Goal: Task Accomplishment & Management: Complete application form

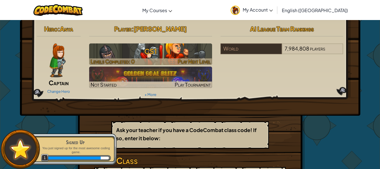
click at [167, 61] on div at bounding box center [150, 61] width 123 height 6
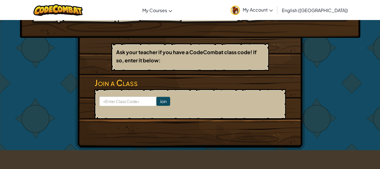
scroll to position [78, 0]
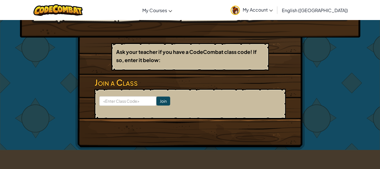
click at [83, 42] on div "Hero : Anya Captain Change Hero Player : [PERSON_NAME] CS1 Levels Completed: 0 …" at bounding box center [190, 45] width 230 height 207
click at [147, 99] on input at bounding box center [127, 101] width 57 height 10
click at [165, 90] on form "Join" at bounding box center [190, 104] width 191 height 30
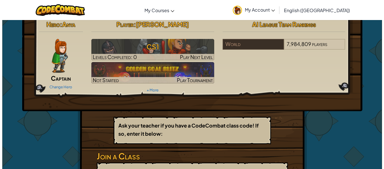
scroll to position [0, 0]
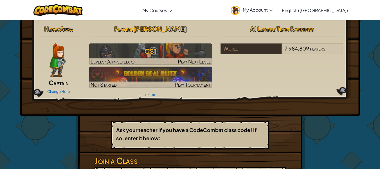
click at [61, 88] on div "Change Hero" at bounding box center [59, 90] width 44 height 9
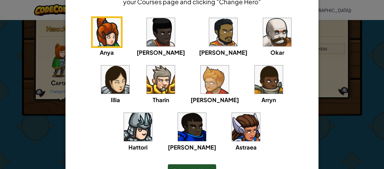
scroll to position [41, 0]
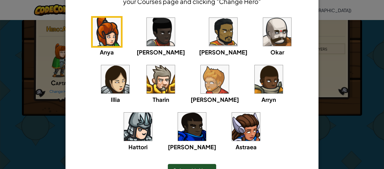
click at [129, 65] on img at bounding box center [115, 79] width 28 height 28
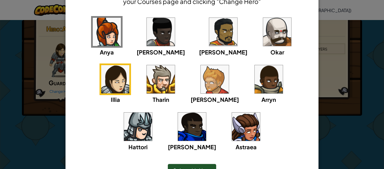
click at [101, 30] on img at bounding box center [107, 32] width 28 height 28
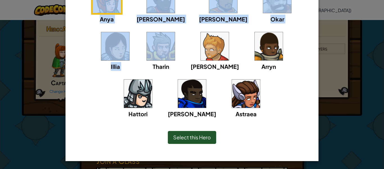
scroll to position [74, 0]
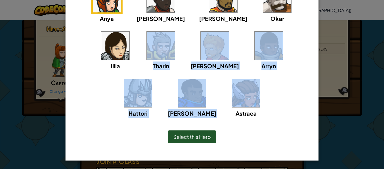
drag, startPoint x: 64, startPoint y: 89, endPoint x: 200, endPoint y: 99, distance: 136.1
click at [200, 99] on div "× Select Your Hero You can always change your hero by going to your Courses pag…" at bounding box center [192, 47] width 253 height 226
click at [236, 84] on div "Anya Ida Alejandro Okar Illia Tharin Ned Arryn Hattori Gordon Astraea" at bounding box center [192, 54] width 236 height 142
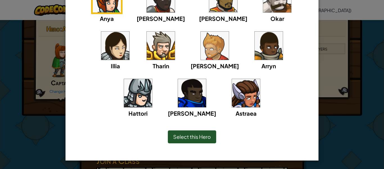
click at [232, 93] on img at bounding box center [246, 93] width 28 height 28
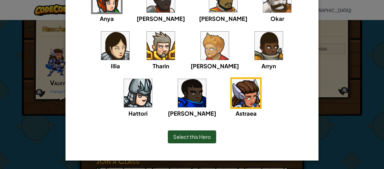
click at [206, 79] on img at bounding box center [192, 93] width 28 height 28
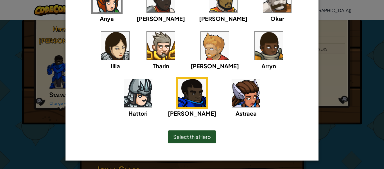
click at [152, 79] on img at bounding box center [138, 93] width 28 height 28
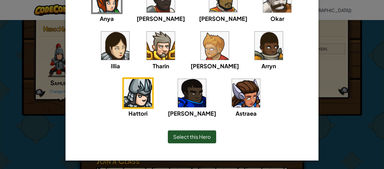
click at [191, 43] on div "[PERSON_NAME]" at bounding box center [215, 50] width 48 height 40
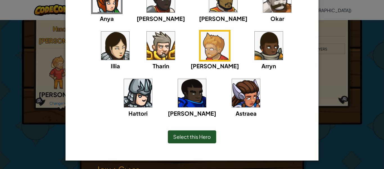
click at [147, 46] on img at bounding box center [161, 46] width 28 height 28
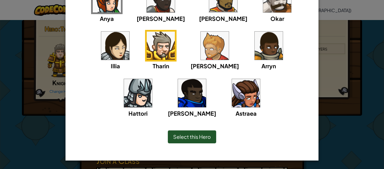
click at [255, 43] on img at bounding box center [269, 46] width 28 height 28
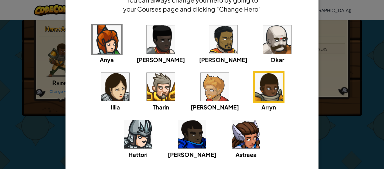
scroll to position [33, 0]
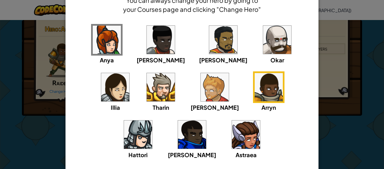
click at [263, 38] on img at bounding box center [277, 40] width 28 height 28
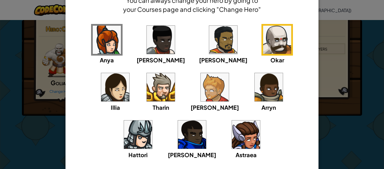
click at [209, 50] on img at bounding box center [223, 40] width 28 height 28
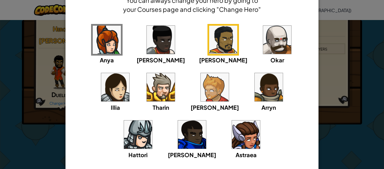
click at [147, 39] on img at bounding box center [161, 40] width 28 height 28
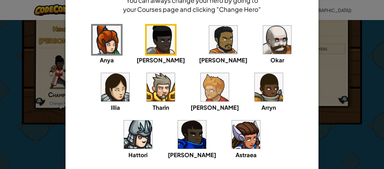
click at [96, 46] on img at bounding box center [107, 40] width 28 height 28
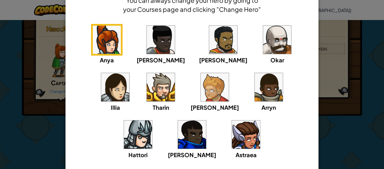
click at [149, 45] on img at bounding box center [161, 40] width 28 height 28
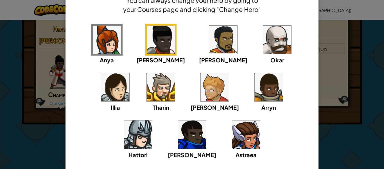
click at [17, 87] on div "× Select Your Hero You can always change your hero by going to your Courses pag…" at bounding box center [192, 84] width 384 height 169
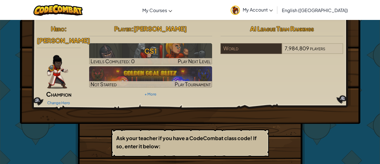
click at [64, 90] on span "Champion" at bounding box center [58, 94] width 25 height 8
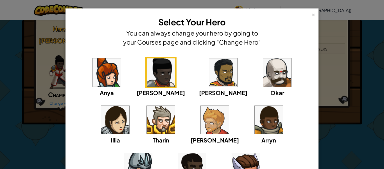
click at [129, 106] on img at bounding box center [115, 120] width 28 height 28
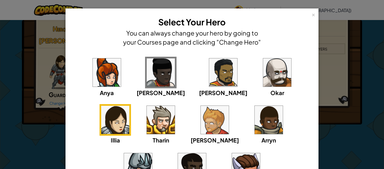
click at [55, 61] on div "× Select Your Hero You can always change your hero by going to your Courses pag…" at bounding box center [192, 84] width 384 height 169
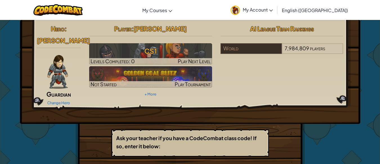
click at [64, 78] on div "Hero : Ida Guardian Change Hero" at bounding box center [59, 65] width 53 height 84
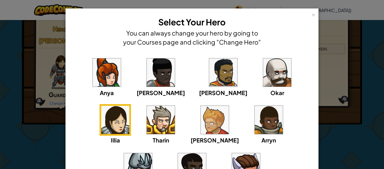
click at [96, 68] on img at bounding box center [107, 72] width 28 height 28
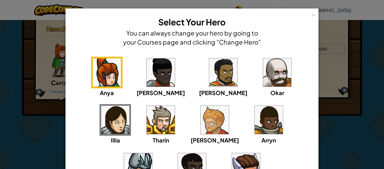
click at [149, 69] on img at bounding box center [161, 72] width 28 height 28
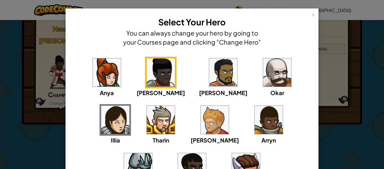
click at [129, 106] on img at bounding box center [115, 120] width 28 height 28
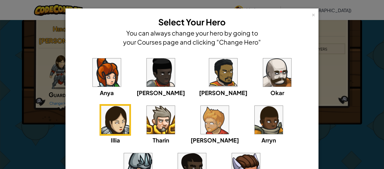
click at [106, 66] on img at bounding box center [107, 72] width 28 height 28
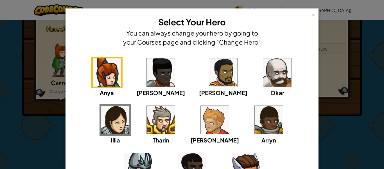
click at [147, 75] on img at bounding box center [161, 72] width 28 height 28
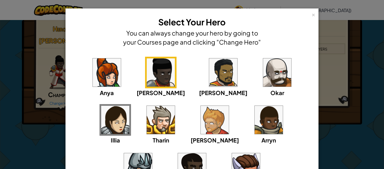
click at [54, 65] on div "× Select Your Hero You can always change your hero by going to your Courses pag…" at bounding box center [192, 84] width 384 height 169
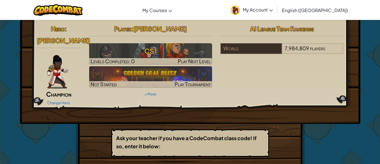
click at [54, 55] on img at bounding box center [57, 72] width 21 height 34
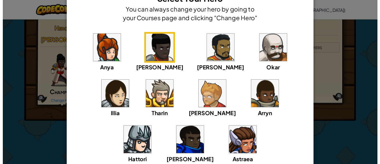
scroll to position [24, 0]
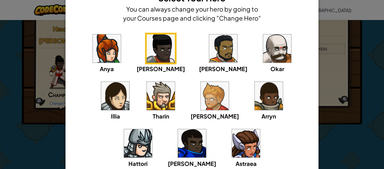
click at [152, 129] on img at bounding box center [138, 143] width 28 height 28
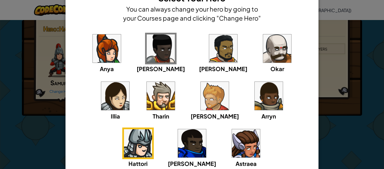
click at [107, 55] on img at bounding box center [107, 48] width 28 height 28
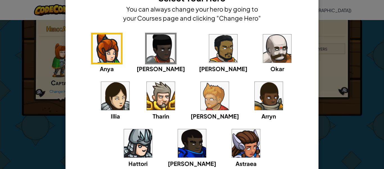
click at [29, 68] on div "× Select Your Hero You can always change your hero by going to your Courses pag…" at bounding box center [192, 84] width 384 height 169
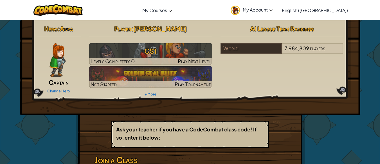
click at [58, 58] on img at bounding box center [58, 60] width 16 height 34
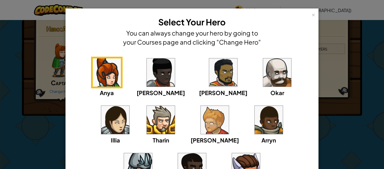
click at [147, 67] on img at bounding box center [161, 72] width 28 height 28
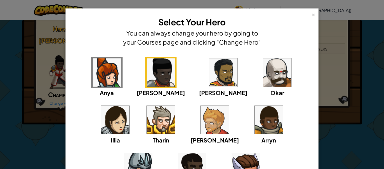
click at [13, 62] on div "× Select Your Hero You can always change your hero by going to your Courses pag…" at bounding box center [192, 84] width 384 height 169
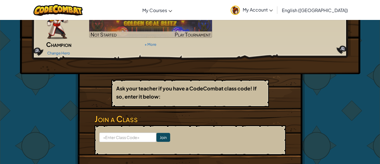
scroll to position [50, 0]
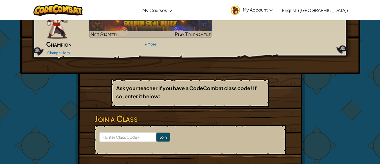
click at [316, 70] on div "Hero : Ida Champion Change Hero Player : Natalia C CS1 Levels Completed: 0 Play…" at bounding box center [190, 78] width 329 height 216
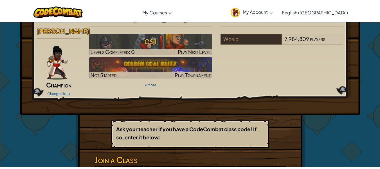
scroll to position [0, 0]
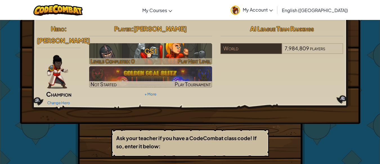
click at [162, 50] on h3 "CS1" at bounding box center [150, 51] width 123 height 13
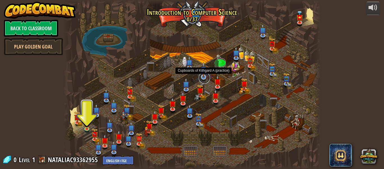
click at [209, 77] on link at bounding box center [204, 77] width 11 height 11
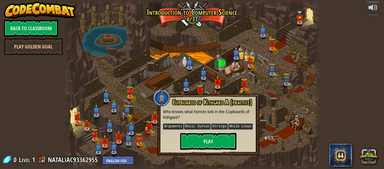
click at [302, 77] on div at bounding box center [192, 84] width 258 height 169
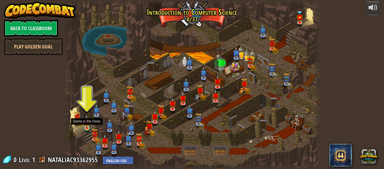
click at [87, 127] on img at bounding box center [87, 122] width 6 height 14
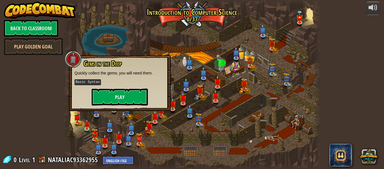
click at [71, 59] on div at bounding box center [73, 59] width 17 height 17
click at [73, 61] on div at bounding box center [73, 59] width 17 height 17
drag, startPoint x: 114, startPoint y: 41, endPoint x: 203, endPoint y: 70, distance: 93.5
click at [203, 70] on div "Kithgard Gates Escape the Kithgard dungeons, and don't let the guardians get yo…" at bounding box center [192, 84] width 258 height 169
click at [131, 90] on button "Play" at bounding box center [120, 96] width 56 height 17
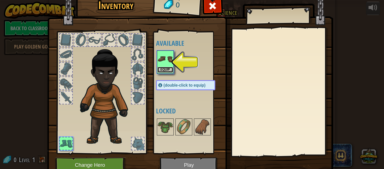
click at [166, 68] on button "Equip" at bounding box center [166, 70] width 16 height 6
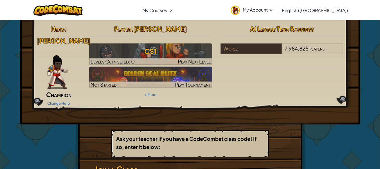
click at [60, 62] on img at bounding box center [57, 72] width 21 height 34
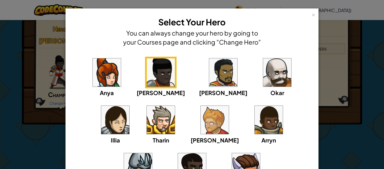
click at [129, 106] on img at bounding box center [115, 120] width 28 height 28
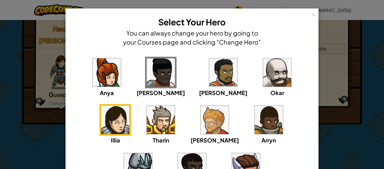
click at [43, 131] on div "× Select Your Hero You can always change your hero by going to your Courses pag…" at bounding box center [192, 84] width 384 height 169
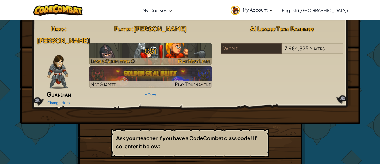
click at [121, 50] on h3 "CS1" at bounding box center [150, 51] width 123 height 13
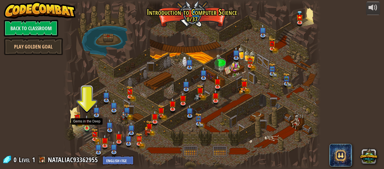
click at [88, 124] on img at bounding box center [87, 122] width 6 height 14
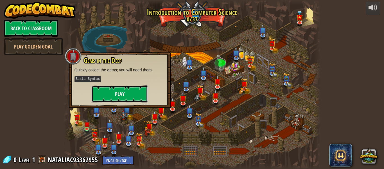
click at [113, 90] on button "Play" at bounding box center [120, 93] width 56 height 17
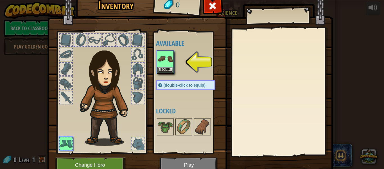
click at [158, 57] on img at bounding box center [166, 59] width 16 height 16
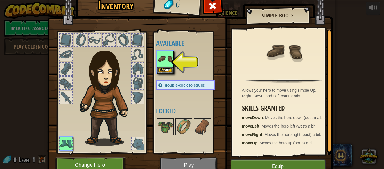
click at [132, 34] on div at bounding box center [138, 40] width 12 height 12
click at [120, 35] on div at bounding box center [123, 40] width 12 height 12
click at [103, 37] on div at bounding box center [109, 40] width 12 height 12
drag, startPoint x: 93, startPoint y: 37, endPoint x: 61, endPoint y: 95, distance: 66.1
click at [61, 95] on div at bounding box center [101, 91] width 93 height 127
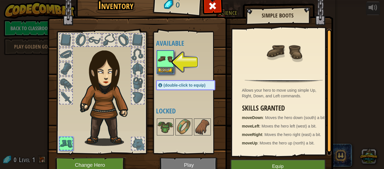
drag, startPoint x: 61, startPoint y: 95, endPoint x: 62, endPoint y: 83, distance: 11.8
click at [62, 83] on div at bounding box center [101, 91] width 93 height 127
drag, startPoint x: 62, startPoint y: 83, endPoint x: 65, endPoint y: 61, distance: 22.5
click at [65, 61] on div at bounding box center [101, 91] width 93 height 127
drag, startPoint x: 65, startPoint y: 61, endPoint x: 67, endPoint y: 44, distance: 17.2
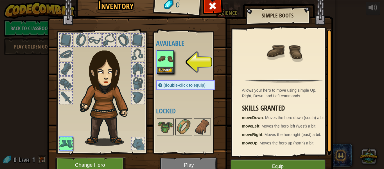
click at [67, 44] on div at bounding box center [101, 91] width 93 height 127
click at [67, 44] on div at bounding box center [66, 40] width 12 height 12
drag, startPoint x: 66, startPoint y: 40, endPoint x: 153, endPoint y: 50, distance: 87.2
click at [153, 50] on div "Inventory 0 Available Equip (double-click to equip) Locked Simple Boots Allows …" at bounding box center [192, 86] width 286 height 186
click at [162, 68] on button "Equip" at bounding box center [166, 70] width 16 height 6
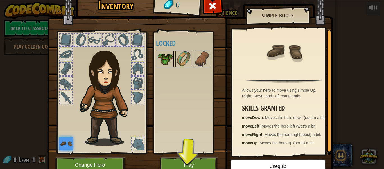
click at [160, 55] on img at bounding box center [166, 59] width 16 height 16
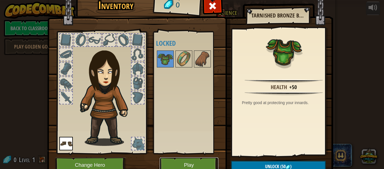
click at [193, 163] on button "Play" at bounding box center [189, 164] width 59 height 15
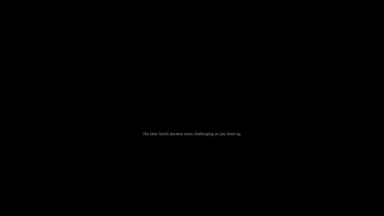
click at [238, 39] on div "Goals Avoid the spikes. Collect the gems. Start Level Error loading from server…" at bounding box center [192, 87] width 127 height 127
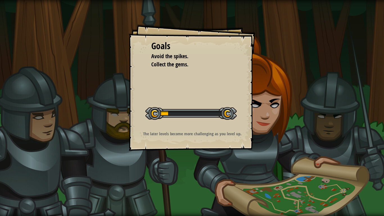
click at [223, 75] on div "Goals Avoid the spikes. Collect the gems. Start Level Error loading from server…" at bounding box center [192, 87] width 127 height 127
click at [227, 85] on div "Goals Avoid the spikes. Collect the gems. Start Level Error loading from server…" at bounding box center [192, 87] width 127 height 127
click at [223, 62] on li "Collect the gems." at bounding box center [187, 65] width 87 height 8
drag, startPoint x: 154, startPoint y: 42, endPoint x: 167, endPoint y: 56, distance: 19.7
click at [167, 56] on div "Goals Avoid the spikes. Collect the gems." at bounding box center [192, 54] width 82 height 29
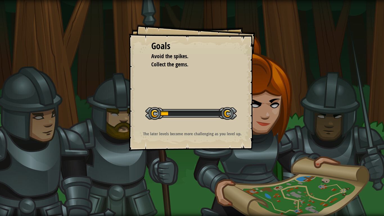
drag, startPoint x: 156, startPoint y: 45, endPoint x: 171, endPoint y: 94, distance: 51.3
click at [171, 94] on div "Goals Avoid the spikes. Collect the gems. Start Level Error loading from server…" at bounding box center [192, 87] width 127 height 127
click at [168, 66] on span "Collect the gems." at bounding box center [169, 65] width 37 height 8
click at [155, 42] on div "Goals" at bounding box center [192, 46] width 82 height 13
drag, startPoint x: 154, startPoint y: 43, endPoint x: 223, endPoint y: 79, distance: 77.7
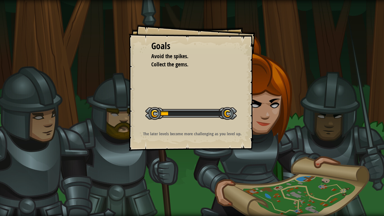
click at [223, 79] on div "Goals Avoid the spikes. Collect the gems. Start Level Error loading from server…" at bounding box center [192, 87] width 127 height 127
drag, startPoint x: 148, startPoint y: 132, endPoint x: 238, endPoint y: 133, distance: 90.1
click at [238, 133] on p "The later levels become more challenging as you level up." at bounding box center [192, 134] width 113 height 6
click at [195, 136] on p "The later levels become more challenging as you level up." at bounding box center [192, 134] width 113 height 6
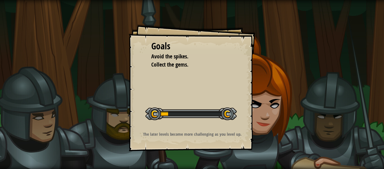
click at [182, 66] on span "Collect the gems." at bounding box center [169, 65] width 37 height 8
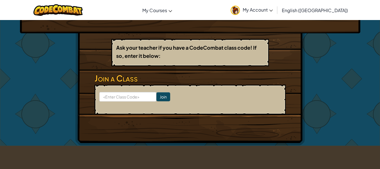
scroll to position [82, 0]
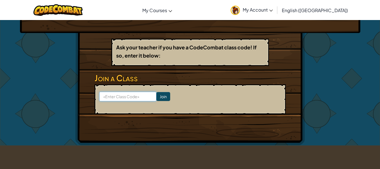
click at [111, 97] on input at bounding box center [127, 96] width 57 height 10
type input "share ram rock"
click at [159, 93] on input "Join" at bounding box center [163, 96] width 14 height 9
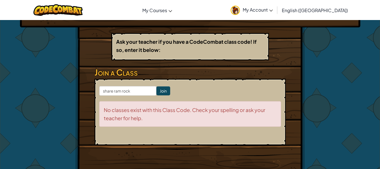
scroll to position [88, 0]
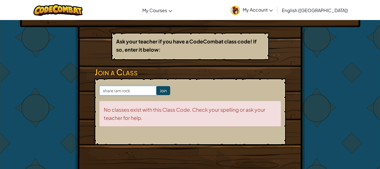
click at [137, 91] on input "share ram rock" at bounding box center [127, 91] width 57 height 10
type input "share roam rock"
click at [161, 89] on input "Join" at bounding box center [163, 90] width 14 height 9
click at [142, 95] on input "share roam rock" at bounding box center [127, 91] width 57 height 10
type input "share ream rock"
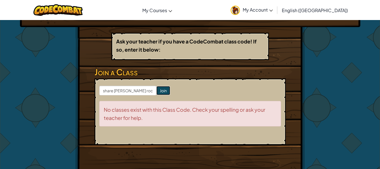
click at [162, 91] on input "Join" at bounding box center [163, 90] width 14 height 9
click at [139, 95] on form "share ream rock Join No classes exist with this Class Code. Check your spelling…" at bounding box center [190, 111] width 191 height 66
click at [136, 88] on input "share ream rock" at bounding box center [127, 91] width 57 height 10
type input "share raem rock"
click at [162, 89] on input "Join" at bounding box center [163, 90] width 14 height 9
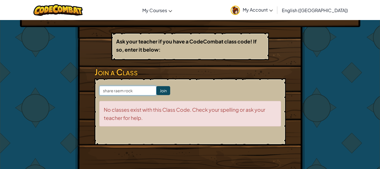
click at [147, 89] on input "share raem rock" at bounding box center [127, 91] width 57 height 10
type input "share raam rock"
click at [156, 93] on input "Join" at bounding box center [163, 90] width 14 height 9
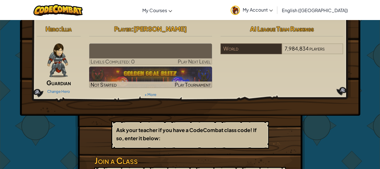
click at [148, 52] on img at bounding box center [150, 53] width 123 height 21
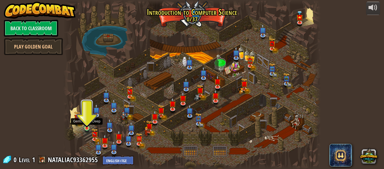
click at [89, 126] on img at bounding box center [87, 122] width 6 height 14
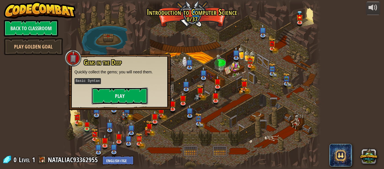
click at [120, 92] on button "Play" at bounding box center [120, 95] width 56 height 17
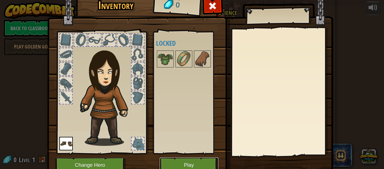
click at [194, 160] on button "Play" at bounding box center [189, 164] width 59 height 15
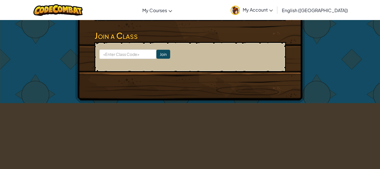
scroll to position [172, 0]
click at [138, 57] on input at bounding box center [127, 54] width 57 height 10
type input "share lammp rock"
click at [159, 53] on input "Join" at bounding box center [163, 53] width 14 height 9
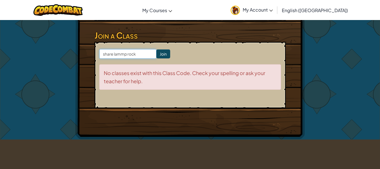
click at [142, 53] on input "share lammp rock" at bounding box center [127, 54] width 57 height 10
type input "share lamp rock"
drag, startPoint x: 152, startPoint y: 52, endPoint x: 142, endPoint y: 54, distance: 10.0
click at [142, 54] on input "share lamp rock" at bounding box center [127, 54] width 57 height 10
click at [162, 51] on input "Join" at bounding box center [163, 53] width 14 height 9
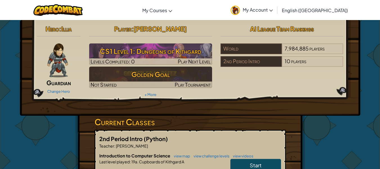
click at [65, 63] on img at bounding box center [57, 60] width 21 height 34
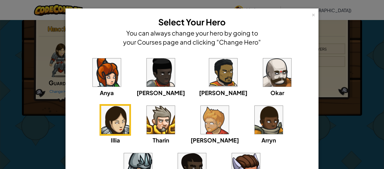
click at [34, 55] on div "× Select Your Hero You can always change your hero by going to your Courses pag…" at bounding box center [192, 84] width 384 height 169
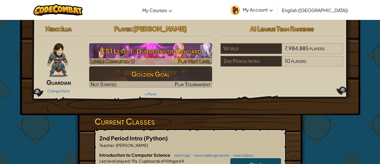
click at [126, 51] on h3 "CS1 Level 1: Dungeons of Kithgard" at bounding box center [150, 51] width 123 height 13
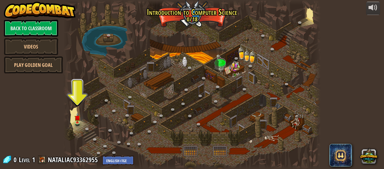
click at [73, 120] on div at bounding box center [192, 84] width 258 height 169
click at [77, 120] on img at bounding box center [78, 115] width 6 height 14
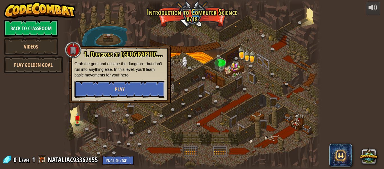
click at [98, 90] on button "Play" at bounding box center [120, 88] width 91 height 17
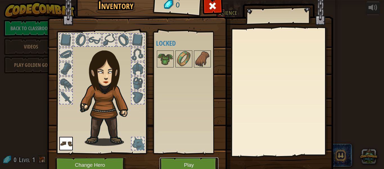
click at [189, 161] on button "Play" at bounding box center [189, 164] width 59 height 15
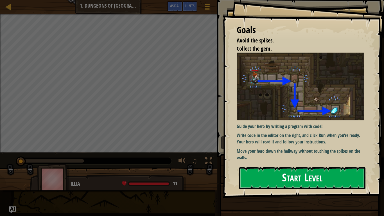
click at [277, 168] on button "Start Level" at bounding box center [302, 178] width 126 height 22
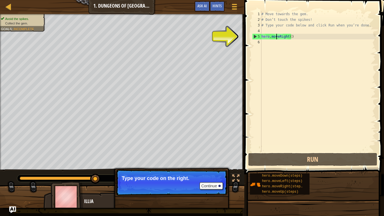
click at [277, 36] on div "# Move towards the gem. # Don’t touch the spikes! # Type your code below and cl…" at bounding box center [318, 87] width 115 height 152
type textarea "hero.moveRight()"
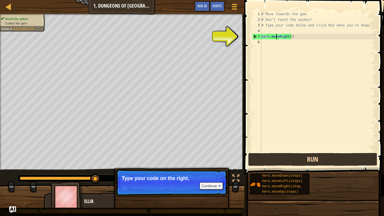
drag, startPoint x: 288, startPoint y: 155, endPoint x: 277, endPoint y: 156, distance: 10.5
click at [277, 156] on button "Run" at bounding box center [313, 159] width 129 height 13
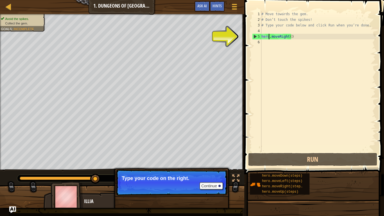
click at [270, 37] on div "# Move towards the gem. # Don’t touch the spikes! # Type your code below and cl…" at bounding box center [318, 87] width 115 height 152
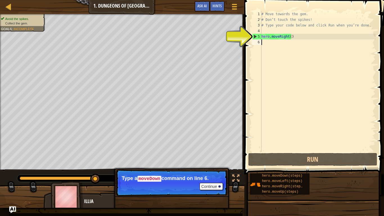
click at [275, 40] on div "# Move towards the gem. # Don’t touch the spikes! # Type your code below and cl…" at bounding box center [318, 87] width 115 height 152
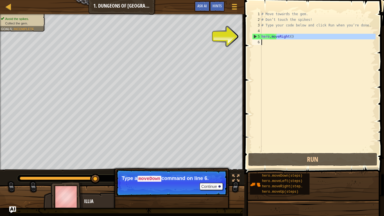
drag, startPoint x: 276, startPoint y: 36, endPoint x: 279, endPoint y: 46, distance: 10.1
click at [279, 46] on div "# Move towards the gem. # Don’t touch the spikes! # Type your code below and cl…" at bounding box center [318, 87] width 115 height 152
click at [255, 34] on div "5" at bounding box center [257, 37] width 9 height 6
drag, startPoint x: 255, startPoint y: 34, endPoint x: 257, endPoint y: 40, distance: 6.1
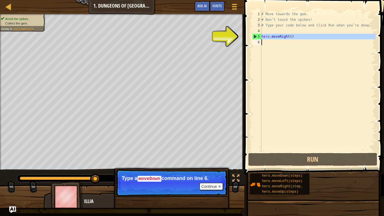
type textarea "hero.moveRight()"
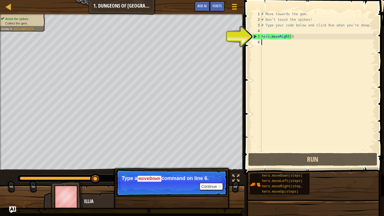
click at [257, 40] on div "6" at bounding box center [256, 42] width 9 height 6
click at [256, 37] on div "5" at bounding box center [257, 37] width 9 height 6
click at [256, 38] on div "5" at bounding box center [257, 37] width 9 height 6
type textarea "hero.moveRight()"
click at [267, 40] on div "# Move towards the gem. # Don’t touch the spikes! # Type your code below and cl…" at bounding box center [318, 87] width 115 height 152
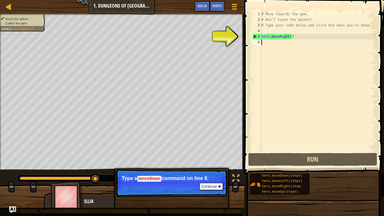
click at [268, 42] on div "# Move towards the gem. # Don’t touch the spikes! # Type your code below and cl…" at bounding box center [318, 87] width 115 height 152
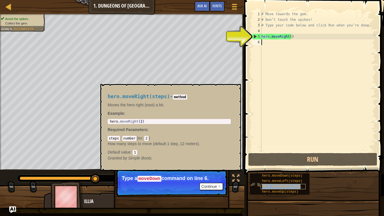
click at [295, 168] on span "hero.moveRight(steps)" at bounding box center [283, 187] width 42 height 4
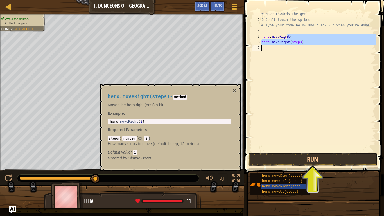
drag, startPoint x: 288, startPoint y: 36, endPoint x: 296, endPoint y: 65, distance: 30.0
click at [296, 65] on div "# Move towards the gem. # Don’t touch the spikes! # Type your code below and cl…" at bounding box center [318, 87] width 115 height 152
type textarea "hero.moveRight(steps)"
click at [296, 65] on div "# Move towards the gem. # Don’t touch the spikes! # Type your code below and cl…" at bounding box center [318, 81] width 115 height 141
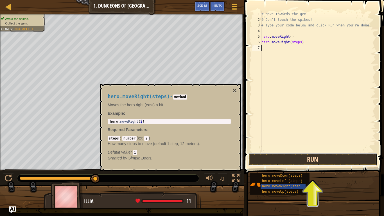
click at [286, 159] on button "Run" at bounding box center [313, 159] width 129 height 13
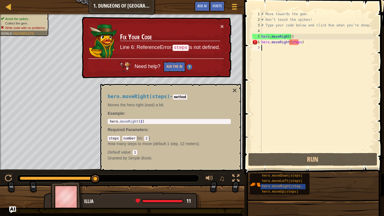
click at [302, 44] on div "# Move towards the gem. # Don’t touch the spikes! # Type your code below and cl…" at bounding box center [318, 87] width 115 height 152
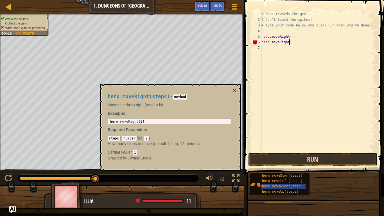
scroll to position [3, 2]
click at [287, 159] on button "Run" at bounding box center [313, 159] width 129 height 13
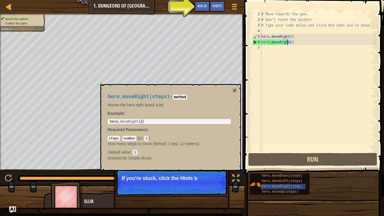
click at [287, 44] on div "# Move towards the gem. # Don’t touch the spikes! # Type your code below and cl…" at bounding box center [318, 87] width 115 height 152
click at [215, 7] on span "Hints" at bounding box center [217, 5] width 9 height 5
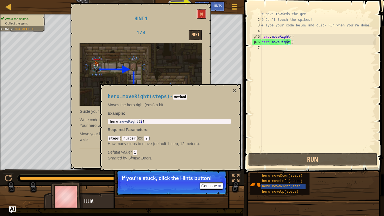
click at [240, 88] on div "hero.moveRight(steps) - method Moves the hero right (east) a bit. Example : 1 h…" at bounding box center [170, 127] width 141 height 87
click at [234, 87] on button "×" at bounding box center [235, 91] width 5 height 8
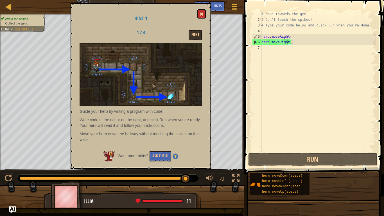
click at [203, 12] on button at bounding box center [202, 14] width 10 height 10
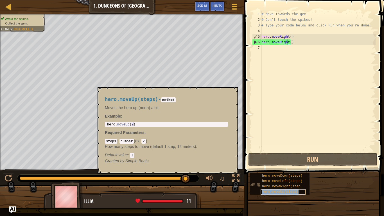
click at [273, 168] on span "hero.moveUp(steps)" at bounding box center [280, 192] width 37 height 4
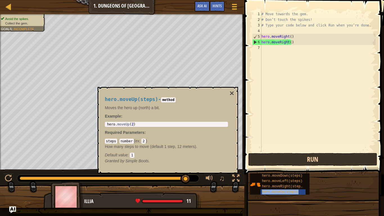
drag, startPoint x: 288, startPoint y: 173, endPoint x: 288, endPoint y: 161, distance: 12.1
click at [288, 161] on div "Hints Videos hero.moveRight() 1 2 3 4 5 6 7 # Move towards the gem. # Don’t tou…" at bounding box center [314, 106] width 142 height 213
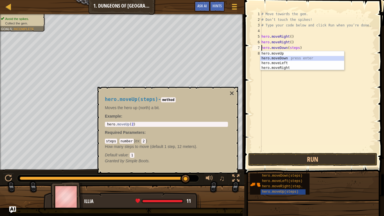
click at [294, 57] on div "hero.moveUp press enter hero.moveDown press enter hero.moveLeft press enter her…" at bounding box center [303, 65] width 84 height 29
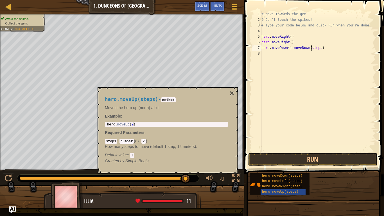
click at [313, 49] on div "# Move towards the gem. # Don’t touch the spikes! # Type your code below and cl…" at bounding box center [318, 87] width 115 height 152
click at [321, 48] on div "# Move towards the gem. # Don’t touch the spikes! # Type your code below and cl…" at bounding box center [318, 87] width 115 height 152
click at [320, 48] on div "# Move towards the gem. # Don’t touch the spikes! # Type your code below and cl…" at bounding box center [318, 87] width 115 height 152
click at [319, 47] on div "# Move towards the gem. # Don’t touch the spikes! # Type your code below and cl…" at bounding box center [318, 87] width 115 height 152
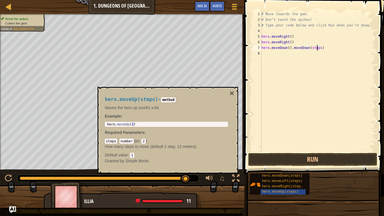
click at [317, 48] on div "# Move towards the gem. # Don’t touch the spikes! # Type your code below and cl…" at bounding box center [318, 87] width 115 height 152
click at [318, 48] on div "# Move towards the gem. # Don’t touch the spikes! # Type your code below and cl…" at bounding box center [318, 87] width 115 height 152
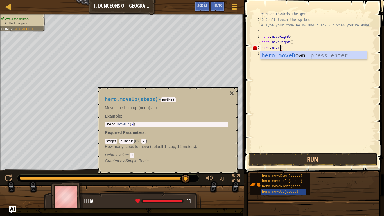
click at [337, 55] on div "hero.moveD own press enter" at bounding box center [314, 63] width 106 height 25
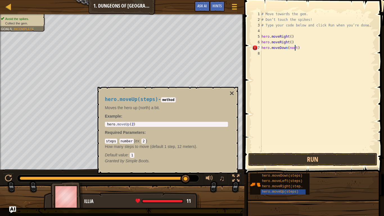
scroll to position [3, 3]
click at [299, 162] on button "Run" at bounding box center [313, 159] width 129 height 13
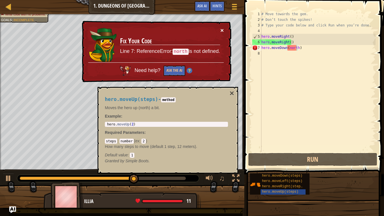
click at [221, 29] on button "×" at bounding box center [222, 30] width 3 height 6
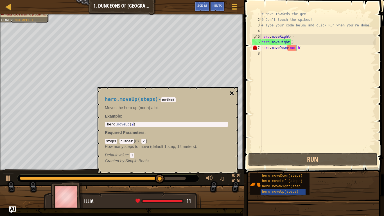
click at [231, 93] on button "×" at bounding box center [232, 93] width 5 height 8
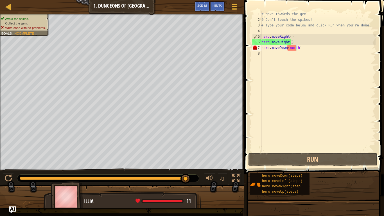
click at [187, 167] on div "Map Introduction to Computer Science 1. Dungeons of Kithgard Game Menu Done Hin…" at bounding box center [192, 108] width 384 height 216
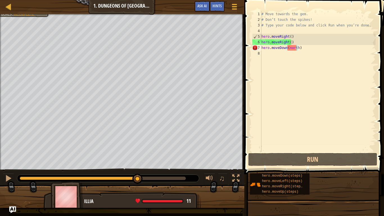
drag, startPoint x: 183, startPoint y: 176, endPoint x: 138, endPoint y: 172, distance: 45.5
click at [138, 168] on div "♫" at bounding box center [122, 177] width 245 height 17
drag, startPoint x: 140, startPoint y: 173, endPoint x: 98, endPoint y: 171, distance: 42.2
click at [98, 168] on div "♫" at bounding box center [122, 177] width 245 height 17
click at [8, 168] on div at bounding box center [8, 178] width 7 height 7
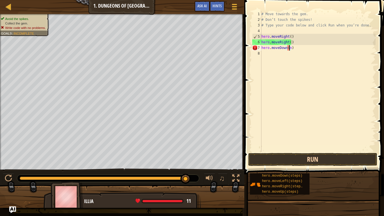
scroll to position [3, 2]
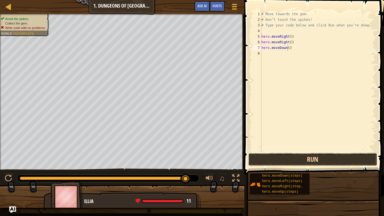
click at [273, 162] on button "Run" at bounding box center [313, 159] width 129 height 13
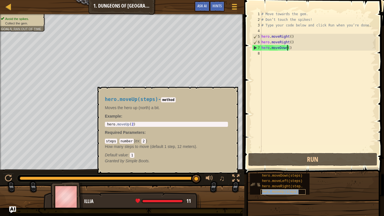
click at [289, 168] on span "hero.moveUp(steps)" at bounding box center [280, 192] width 37 height 4
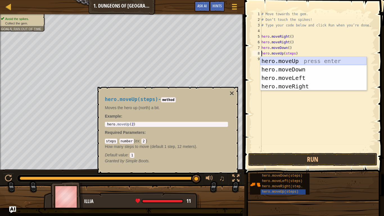
click at [274, 59] on div "hero.moveUp press enter hero.moveDown press enter hero.moveLeft press enter her…" at bounding box center [314, 82] width 106 height 51
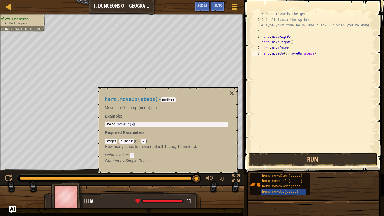
click at [310, 53] on div "# Move towards the gem. # Don’t touch the spikes! # Type your code below and cl…" at bounding box center [318, 87] width 115 height 152
click at [294, 158] on button "Run" at bounding box center [313, 159] width 129 height 13
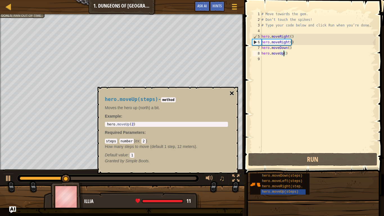
click at [233, 90] on button "×" at bounding box center [232, 93] width 5 height 8
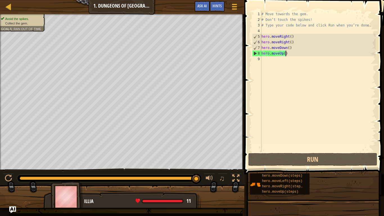
click at [292, 54] on div "# Move towards the gem. # Don’t touch the spikes! # Type your code below and cl…" at bounding box center [318, 87] width 115 height 152
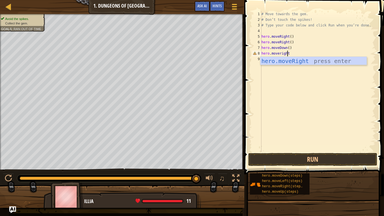
scroll to position [3, 2]
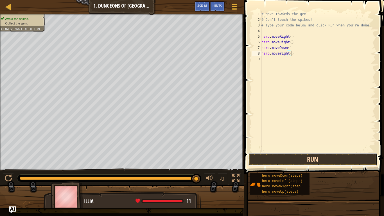
click at [290, 160] on button "Run" at bounding box center [313, 159] width 129 height 13
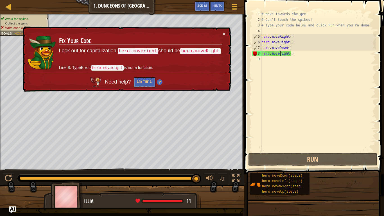
click at [280, 53] on div "# Move towards the gem. # Don’t touch the spikes! # Type your code below and cl…" at bounding box center [318, 87] width 115 height 152
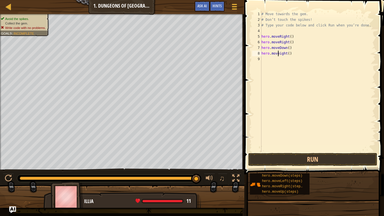
scroll to position [3, 1]
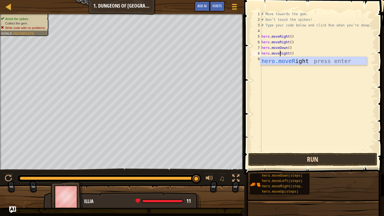
type textarea "hero.moveRight()"
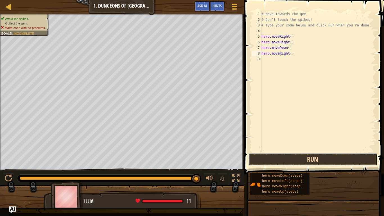
click at [290, 161] on button "Run" at bounding box center [313, 159] width 129 height 13
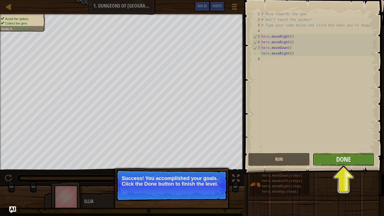
click at [331, 154] on button "Done" at bounding box center [344, 159] width 62 height 13
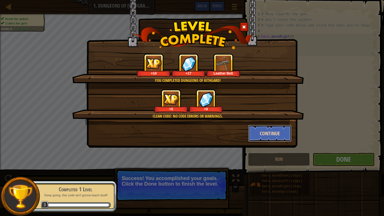
click at [276, 131] on button "Continue" at bounding box center [271, 133] width 44 height 17
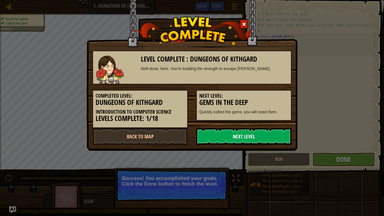
click at [205, 135] on link "Next Level" at bounding box center [243, 136] width 95 height 17
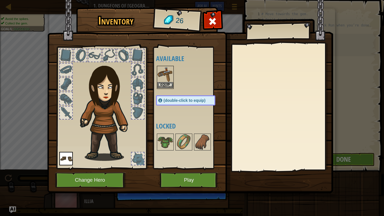
click at [169, 82] on img at bounding box center [166, 74] width 16 height 16
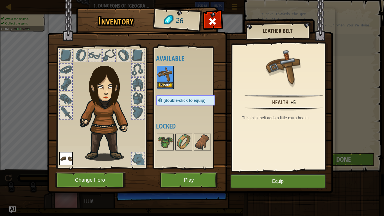
click at [168, 80] on img at bounding box center [166, 74] width 16 height 16
click at [264, 168] on button "Equip" at bounding box center [278, 181] width 95 height 14
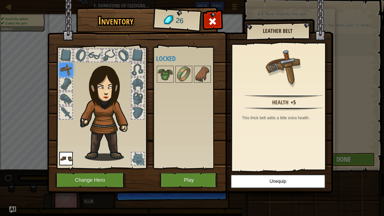
click at [68, 68] on img at bounding box center [66, 70] width 14 height 14
click at [177, 168] on button "Play" at bounding box center [189, 180] width 59 height 15
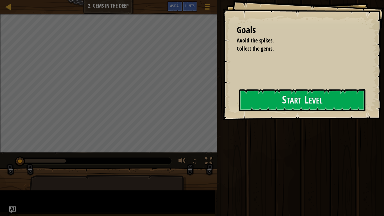
click at [239, 103] on div "Start Level" at bounding box center [302, 100] width 126 height 23
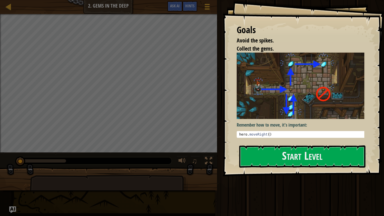
click at [252, 142] on div "Goals Avoid the spikes. Collect the gems. Remember how to move, it's important:…" at bounding box center [304, 88] width 162 height 176
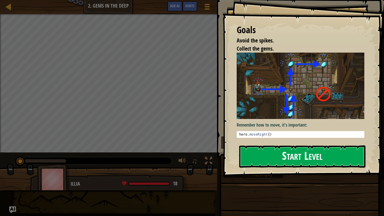
click at [251, 155] on button "Start Level" at bounding box center [302, 156] width 126 height 22
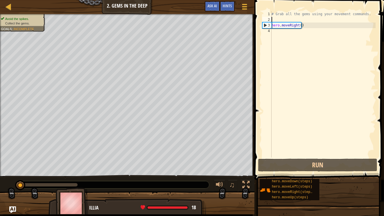
click at [283, 20] on div "# Grab all the gems using your movement commands. hero . moveRight ( )" at bounding box center [323, 90] width 105 height 158
click at [277, 35] on div "# Grab all the gems using your movement commands. hero . moveRight ( )" at bounding box center [323, 90] width 105 height 158
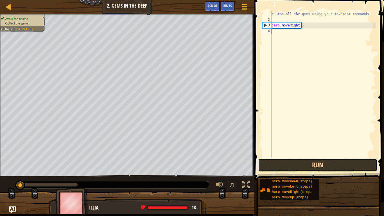
click at [313, 164] on button "Run" at bounding box center [317, 165] width 119 height 13
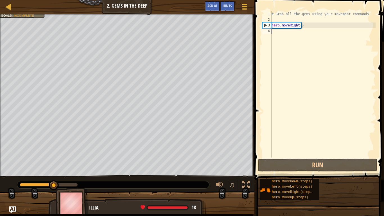
click at [311, 30] on div "# Grab all the gems using your movement commands. hero . moveRight ( )" at bounding box center [323, 90] width 105 height 158
click at [281, 31] on div "# Grab all the gems using your movement commands. hero . moveRight ( )" at bounding box center [323, 90] width 105 height 158
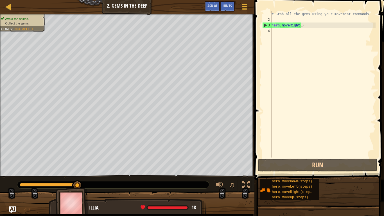
click at [296, 27] on div "# Grab all the gems using your movement commands. hero . moveRight ( )" at bounding box center [323, 90] width 105 height 158
type textarea "hero.moveRight()"
click at [293, 32] on div "# Grab all the gems using your movement commands. hero . moveRight ( )" at bounding box center [323, 90] width 105 height 158
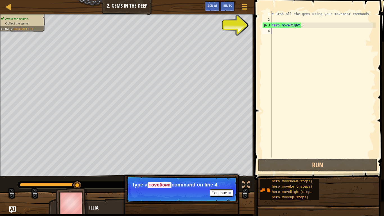
click at [293, 32] on div "# Grab all the gems using your movement commands. hero . moveRight ( )" at bounding box center [323, 90] width 105 height 158
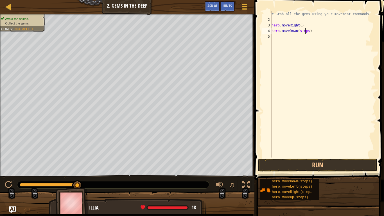
click at [306, 31] on div "# Grab all the gems using your movement commands. hero . moveRight ( ) hero . m…" at bounding box center [323, 90] width 105 height 158
click at [306, 30] on div "# Grab all the gems using your movement commands. hero . moveRight ( ) hero . m…" at bounding box center [323, 90] width 105 height 158
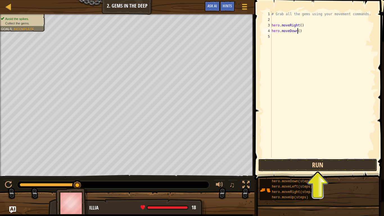
click at [308, 164] on button "Run" at bounding box center [317, 165] width 119 height 13
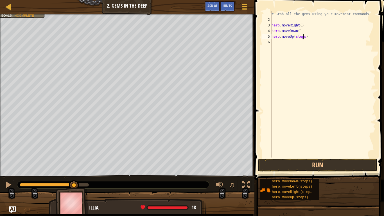
click at [303, 36] on div "# Grab all the gems using your movement commands. hero . moveRight ( ) hero . m…" at bounding box center [323, 90] width 105 height 158
type textarea "hero.moveUp()"
click at [290, 167] on button "Run" at bounding box center [317, 165] width 119 height 13
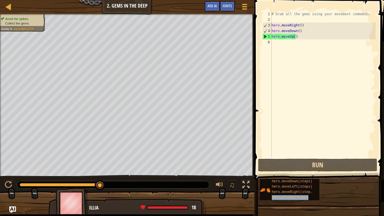
drag, startPoint x: 296, startPoint y: 197, endPoint x: 290, endPoint y: 51, distance: 146.2
drag, startPoint x: 290, startPoint y: 51, endPoint x: 257, endPoint y: 165, distance: 119.1
click at [257, 165] on span at bounding box center [320, 82] width 134 height 196
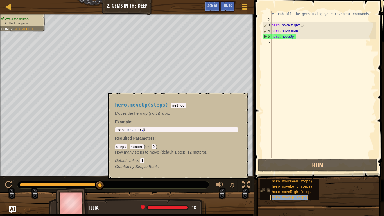
type textarea "hero.moveUp()"
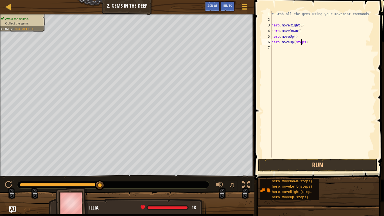
click at [302, 42] on div "# Grab all the gems using your movement commands. hero . moveRight ( ) hero . m…" at bounding box center [323, 90] width 105 height 158
click at [303, 43] on div "# Grab all the gems using your movement commands. hero . moveRight ( ) hero . m…" at bounding box center [323, 90] width 105 height 158
click at [310, 49] on div "# Grab all the gems using your movement commands. hero . moveRight ( ) hero . m…" at bounding box center [323, 90] width 105 height 158
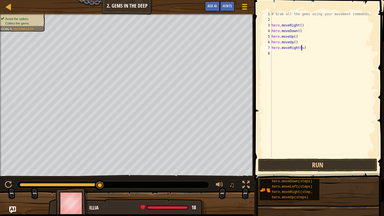
type textarea "hero.moveRight()"
click at [308, 160] on button "Run" at bounding box center [317, 165] width 119 height 13
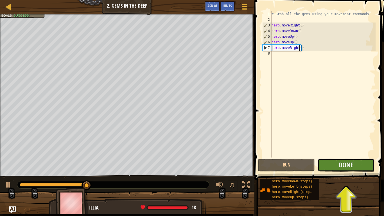
click at [356, 168] on button "Done" at bounding box center [346, 165] width 57 height 13
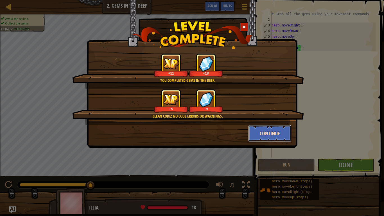
click at [258, 132] on button "Continue" at bounding box center [271, 133] width 44 height 17
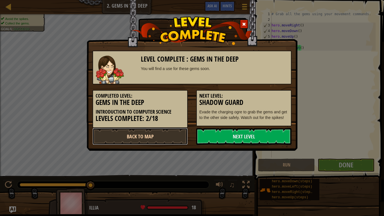
click at [180, 131] on link "Back to Map" at bounding box center [140, 136] width 95 height 17
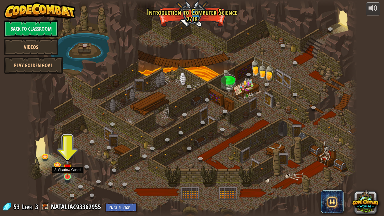
click at [70, 168] on img at bounding box center [67, 167] width 8 height 19
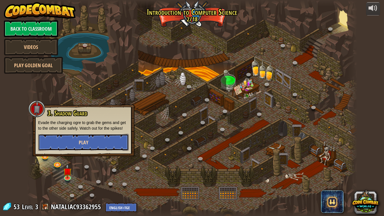
click at [91, 139] on button "Play" at bounding box center [83, 142] width 91 height 17
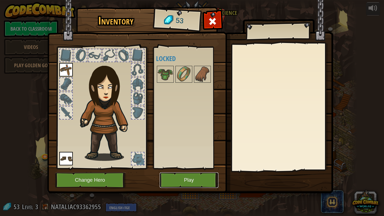
click at [173, 168] on button "Play" at bounding box center [189, 180] width 59 height 15
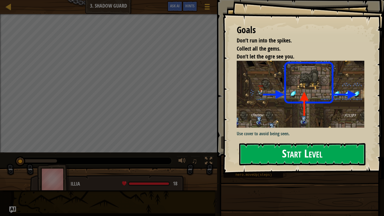
click at [284, 150] on button "Start Level" at bounding box center [302, 154] width 126 height 22
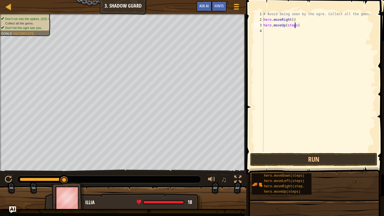
click at [295, 25] on div "# Avoid being seen by the ogre. Collect all the gems. hero . moveRight ( ) hero…" at bounding box center [319, 87] width 113 height 152
type textarea "hero.moveUp()"
click at [314, 153] on span at bounding box center [316, 79] width 142 height 191
click at [313, 157] on button "Run" at bounding box center [313, 159] width 127 height 13
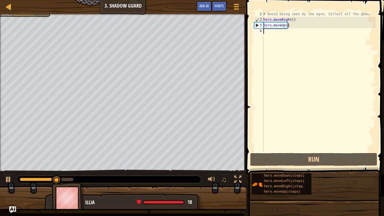
click at [272, 28] on div "# Avoid being seen by the ogre. Collect all the gems. hero . moveRight ( ) hero…" at bounding box center [319, 87] width 113 height 152
click at [276, 32] on div "# Avoid being seen by the ogre. Collect all the gems. hero . moveRight ( ) hero…" at bounding box center [319, 87] width 113 height 152
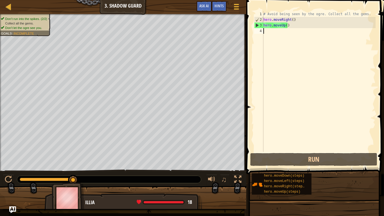
click at [277, 32] on div "# Avoid being seen by the ogre. Collect all the gems. hero . moveRight ( ) hero…" at bounding box center [319, 87] width 113 height 152
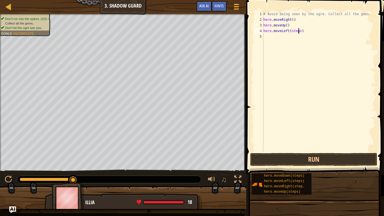
click at [298, 31] on div "# Avoid being seen by the ogre. Collect all the gems. hero . moveRight ( ) hero…" at bounding box center [319, 87] width 113 height 152
click at [294, 158] on button "Run" at bounding box center [313, 159] width 127 height 13
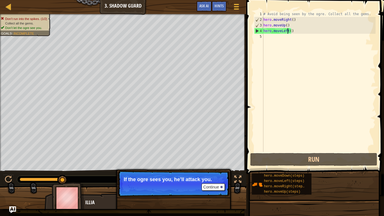
click at [288, 31] on div "# Avoid being seen by the ogre. Collect all the gems. hero . moveRight ( ) hero…" at bounding box center [319, 87] width 113 height 152
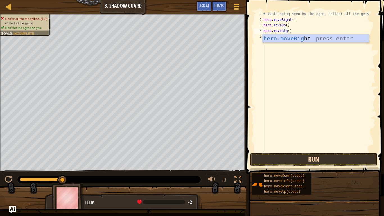
scroll to position [3, 2]
click at [297, 35] on div "hero.moveRig ht press enter" at bounding box center [316, 46] width 106 height 25
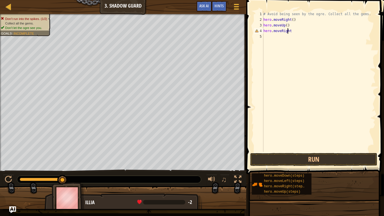
click at [289, 32] on div "# Avoid being seen by the ogre. Collect all the gems. hero . moveRight ( ) hero…" at bounding box center [319, 87] width 113 height 152
click at [290, 30] on div "# Avoid being seen by the ogre. Collect all the gems. hero . moveRight ( ) hero…" at bounding box center [319, 87] width 113 height 152
click at [289, 31] on div "# Avoid being seen by the ogre. Collect all the gems. hero . moveRight ( ) hero…" at bounding box center [319, 87] width 113 height 152
click at [288, 32] on div "# Avoid being seen by the ogre. Collect all the gems. hero . moveRight ( ) hero…" at bounding box center [319, 87] width 113 height 152
click at [289, 31] on div "# Avoid being seen by the ogre. Collect all the gems. hero . moveRight ( ) hero…" at bounding box center [319, 87] width 113 height 152
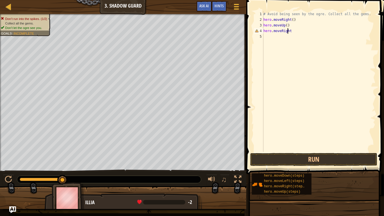
click at [289, 31] on div "# Avoid being seen by the ogre. Collect all the gems. hero . moveRight ( ) hero…" at bounding box center [319, 87] width 113 height 152
click at [289, 30] on div "# Avoid being seen by the ogre. Collect all the gems. hero . moveRight ( ) hero…" at bounding box center [319, 87] width 113 height 152
type textarea "hero.moveRight()"
drag, startPoint x: 314, startPoint y: 159, endPoint x: 356, endPoint y: 152, distance: 42.5
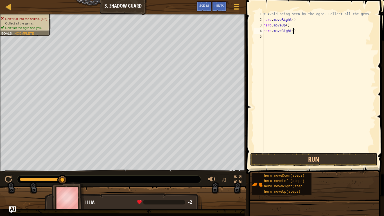
click at [356, 152] on div "# Avoid being seen by the ogre. Collect all the gems. hero . moveRight ( ) hero…" at bounding box center [319, 87] width 113 height 152
click at [322, 161] on button "Run" at bounding box center [313, 159] width 127 height 13
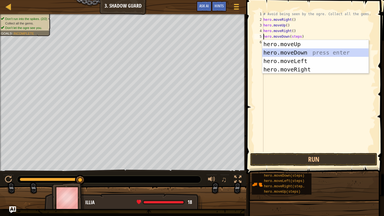
click at [277, 52] on div "hero.moveUp press enter hero.moveDown press enter hero.moveLeft press enter her…" at bounding box center [316, 65] width 106 height 51
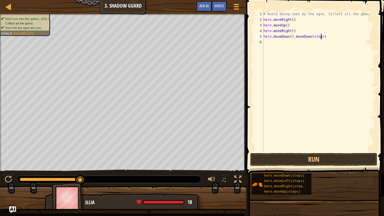
click at [322, 37] on div "# Avoid being seen by the ogre. Collect all the gems. hero . moveRight ( ) hero…" at bounding box center [319, 87] width 113 height 152
click at [321, 37] on div "# Avoid being seen by the ogre. Collect all the gems. hero . moveRight ( ) hero…" at bounding box center [319, 87] width 113 height 152
type textarea "hero.moveDown()"
click at [314, 161] on button "Run" at bounding box center [313, 159] width 127 height 13
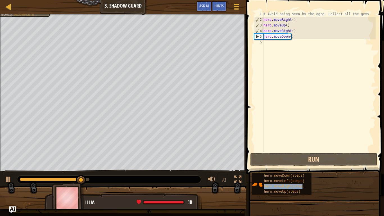
drag, startPoint x: 293, startPoint y: 184, endPoint x: 280, endPoint y: 55, distance: 129.8
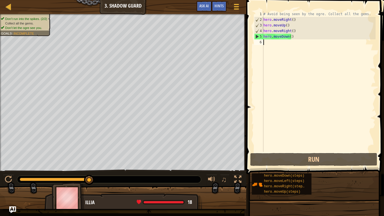
drag, startPoint x: 280, startPoint y: 55, endPoint x: 268, endPoint y: 40, distance: 18.8
click at [268, 40] on div "# Avoid being seen by the ogre. Collect all the gems. hero . moveRight ( ) hero…" at bounding box center [319, 87] width 113 height 152
click at [273, 42] on div "# Avoid being seen by the ogre. Collect all the gems. hero . moveRight ( ) hero…" at bounding box center [319, 87] width 113 height 152
click at [298, 37] on div "# Avoid being seen by the ogre. Collect all the gems. hero . moveRight ( ) hero…" at bounding box center [319, 87] width 113 height 152
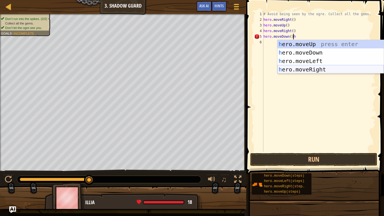
click at [316, 67] on div "h ero.moveUp press enter h ero.moveDown press enter h ero.moveLeft press enter …" at bounding box center [331, 65] width 106 height 51
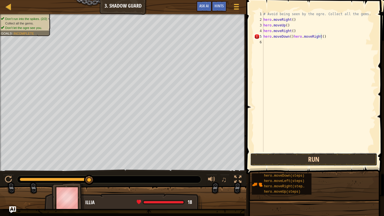
click at [308, 156] on button "Run" at bounding box center [313, 159] width 127 height 13
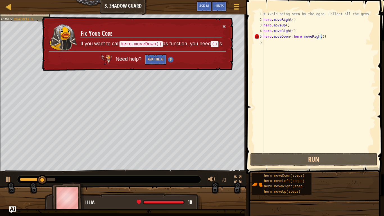
click at [224, 26] on button "×" at bounding box center [224, 26] width 3 height 6
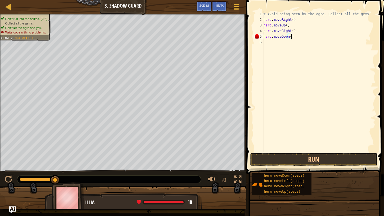
scroll to position [3, 2]
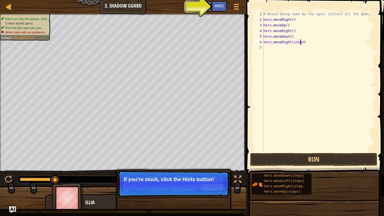
click at [300, 42] on div "# Avoid being seen by the ogre. Collect all the gems. hero . moveRight ( ) hero…" at bounding box center [319, 87] width 113 height 152
type textarea "hero.moveRight()"
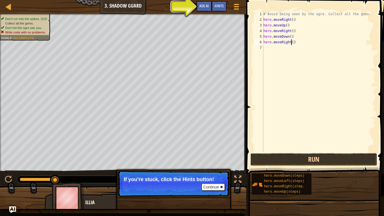
click at [287, 159] on button "Run" at bounding box center [313, 159] width 127 height 13
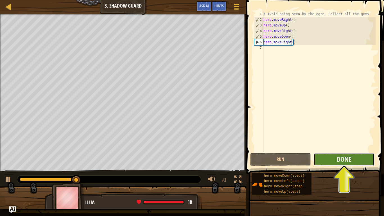
click at [334, 165] on button "Done" at bounding box center [344, 159] width 61 height 13
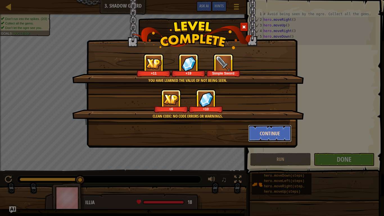
click at [276, 126] on button "Continue" at bounding box center [271, 133] width 44 height 17
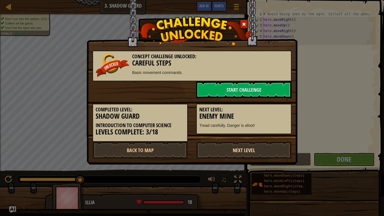
click at [226, 144] on link "Next Level" at bounding box center [243, 150] width 95 height 17
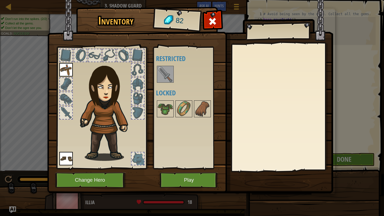
click at [164, 68] on img at bounding box center [166, 74] width 16 height 16
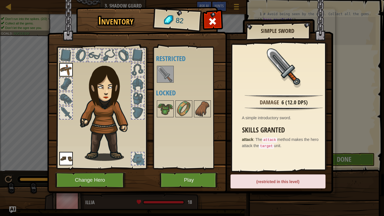
click at [165, 75] on img at bounding box center [166, 74] width 16 height 16
click at [291, 117] on div "A simple introductory sword." at bounding box center [285, 118] width 87 height 6
click at [264, 168] on div "(restricted in this level)" at bounding box center [278, 181] width 95 height 14
click at [186, 168] on button "Play" at bounding box center [189, 180] width 59 height 15
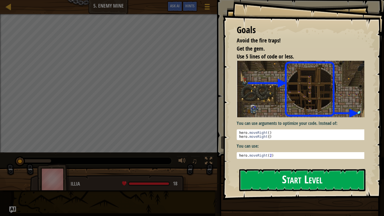
click at [277, 168] on button "Start Level" at bounding box center [302, 180] width 126 height 22
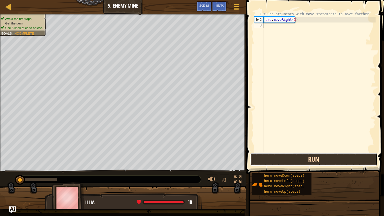
click at [283, 160] on button "Run" at bounding box center [313, 159] width 127 height 13
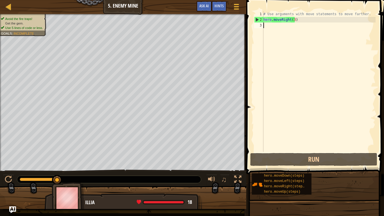
type textarea "hero.moveRight(3)"
drag, startPoint x: 294, startPoint y: 20, endPoint x: 365, endPoint y: 75, distance: 89.5
click at [365, 75] on div "# Use arguments with move statements to move farther. hero . moveRight ( 3 )" at bounding box center [319, 87] width 113 height 152
click at [294, 20] on div "# Use arguments with move statements to move farther. hero . moveRight ( 3 )" at bounding box center [319, 87] width 113 height 152
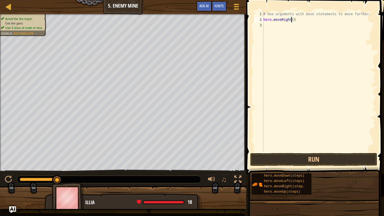
scroll to position [3, 2]
click at [300, 159] on button "Run" at bounding box center [313, 159] width 127 height 13
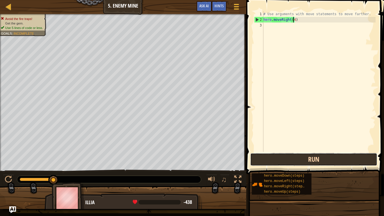
click at [259, 156] on button "Run" at bounding box center [313, 159] width 127 height 13
click at [268, 159] on button "Run" at bounding box center [313, 159] width 127 height 13
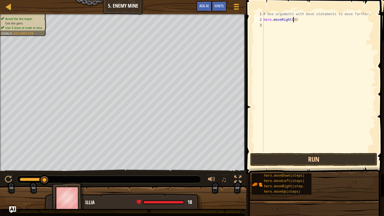
type textarea "hero.moveRight(3)"
click at [298, 160] on button "Run" at bounding box center [313, 159] width 127 height 13
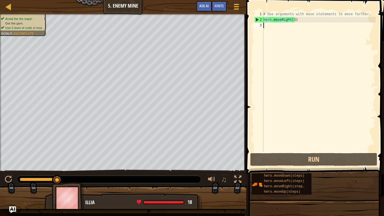
click at [281, 26] on div "# Use arguments with move statements to move farther. hero . moveRight ( 3 )" at bounding box center [319, 87] width 113 height 152
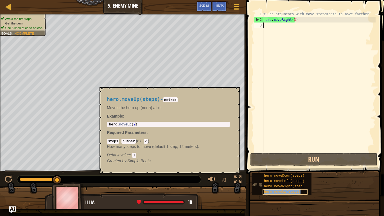
click at [286, 168] on span "hero.moveUp(steps)" at bounding box center [282, 192] width 37 height 4
click at [272, 28] on div "# Use arguments with move statements to move farther. hero . moveRight ( 3 )" at bounding box center [319, 87] width 113 height 152
type textarea "hero.moveUp(steps)"
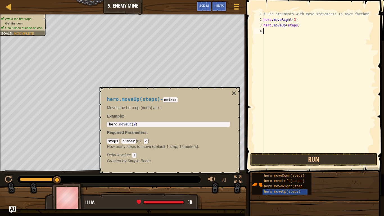
click at [318, 71] on div "# Use arguments with move statements to move farther. hero . moveRight ( 3 ) he…" at bounding box center [319, 87] width 113 height 152
click at [296, 27] on div "# Use arguments with move statements to move farther. hero . moveRight ( 3 ) he…" at bounding box center [319, 87] width 113 height 152
click at [324, 161] on button "Run" at bounding box center [313, 159] width 127 height 13
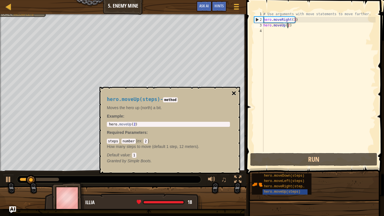
click at [235, 95] on button "×" at bounding box center [234, 93] width 5 height 8
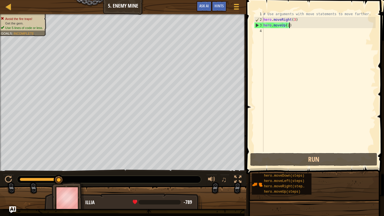
click at [289, 26] on div "# Use arguments with move statements to move farther. hero . moveRight ( 3 ) he…" at bounding box center [319, 87] width 113 height 152
click at [288, 25] on div "# Use arguments with move statements to move farther. hero . moveRight ( 3 ) he…" at bounding box center [319, 87] width 113 height 152
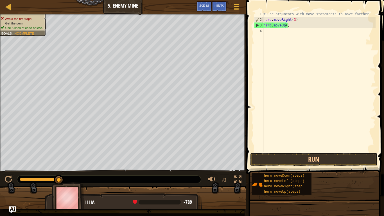
scroll to position [3, 2]
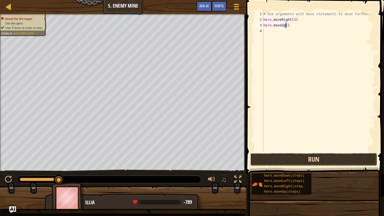
click at [265, 160] on button "Run" at bounding box center [313, 159] width 127 height 13
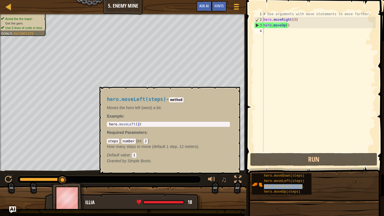
type textarea "hero.moveRight(steps)"
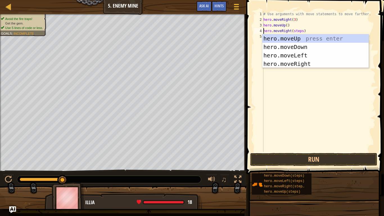
click at [296, 93] on div "# Use arguments with move statements to move farther. hero . moveRight ( 3 ) he…" at bounding box center [319, 87] width 113 height 152
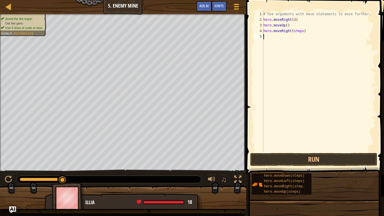
scroll to position [3, 0]
click at [301, 31] on div "# Use arguments with move statements to move farther. hero . moveRight ( 3 ) he…" at bounding box center [319, 87] width 113 height 152
click at [293, 160] on button "Run" at bounding box center [313, 159] width 127 height 13
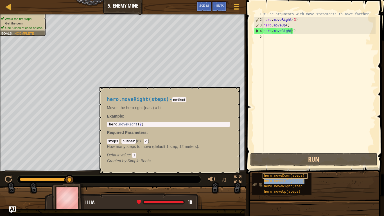
drag, startPoint x: 363, startPoint y: 209, endPoint x: 292, endPoint y: 178, distance: 77.5
click at [292, 168] on div "hero.moveDown(steps) hero.moveLeft(steps) hero.moveRight(steps) hero.moveUp(ste…" at bounding box center [316, 184] width 129 height 22
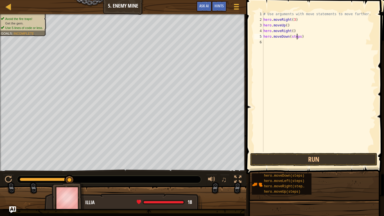
click at [297, 37] on div "# Use arguments with move statements to move farther. hero . moveRight ( 3 ) he…" at bounding box center [319, 87] width 113 height 152
click at [298, 37] on div "# Use arguments with move statements to move farther. hero . moveRight ( 3 ) he…" at bounding box center [319, 87] width 113 height 152
click at [324, 160] on button "Run" at bounding box center [313, 159] width 127 height 13
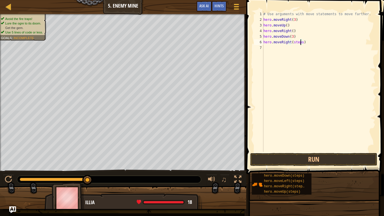
click at [300, 42] on div "# Use arguments with move statements to move farther. hero . moveRight ( 3 ) he…" at bounding box center [319, 87] width 113 height 152
type textarea "hero.moveRight(2)"
click at [287, 158] on button "Run" at bounding box center [313, 159] width 127 height 13
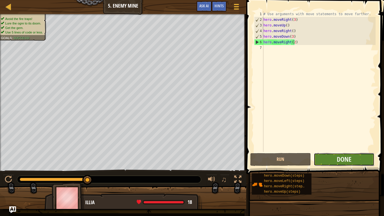
click at [335, 161] on button "Done" at bounding box center [344, 159] width 61 height 13
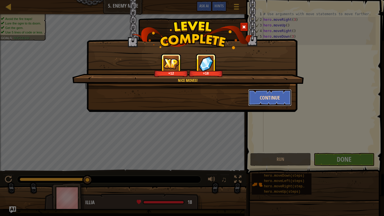
click at [263, 92] on button "Continue" at bounding box center [271, 97] width 44 height 17
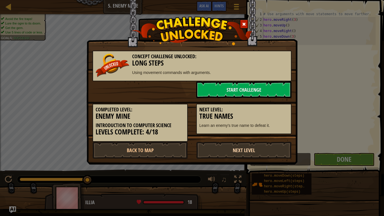
click at [206, 149] on link "Next Level" at bounding box center [243, 150] width 95 height 17
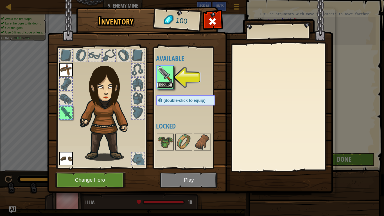
click at [168, 85] on button "Equip" at bounding box center [166, 85] width 16 height 6
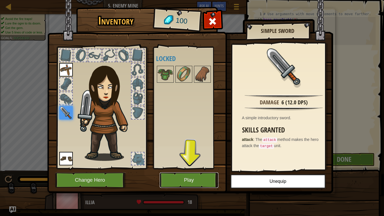
click at [174, 168] on button "Play" at bounding box center [189, 180] width 59 height 15
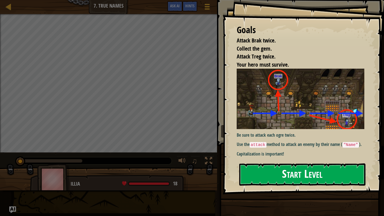
click at [265, 168] on button "Start Level" at bounding box center [302, 175] width 126 height 22
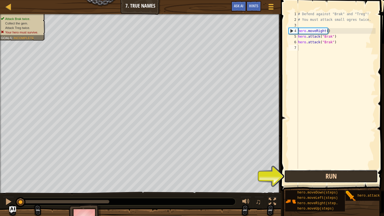
click at [308, 168] on button "Run" at bounding box center [332, 176] width 94 height 13
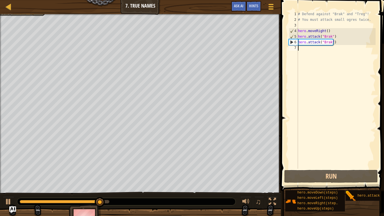
click at [310, 49] on div "# Defend against "Brak" and "Treg"! # You must attack small ogres twice. hero .…" at bounding box center [336, 95] width 79 height 169
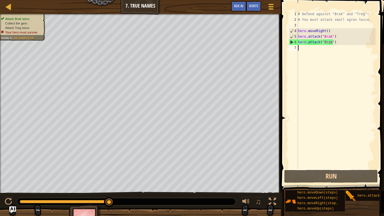
click at [312, 48] on div "# Defend against "Brak" and "Treg"! # You must attack small ogres twice. hero .…" at bounding box center [336, 95] width 79 height 169
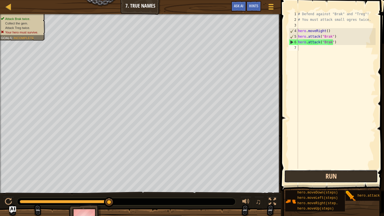
click at [308, 168] on button "Run" at bounding box center [332, 176] width 94 height 13
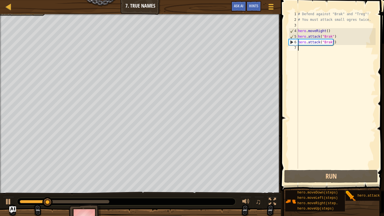
click at [301, 49] on div "# Defend against "Brak" and "Treg"! # You must attack small ogres twice. hero .…" at bounding box center [336, 95] width 79 height 169
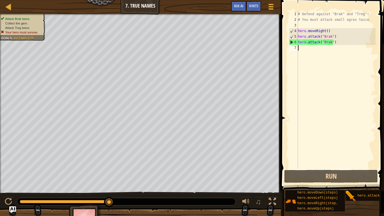
click at [311, 51] on div "# Defend against "Brak" and "Treg"! # You must attack small ogres twice. hero .…" at bounding box center [336, 95] width 79 height 169
click at [318, 50] on div "# Defend against "Brak" and "Treg"! # You must attack small ogres twice. hero .…" at bounding box center [336, 95] width 79 height 169
drag, startPoint x: 365, startPoint y: 194, endPoint x: 333, endPoint y: 69, distance: 129.4
drag, startPoint x: 333, startPoint y: 69, endPoint x: 317, endPoint y: 48, distance: 26.1
click at [317, 48] on div "# Defend against "Brak" and "Treg"! # You must attack small ogres twice. hero .…" at bounding box center [336, 95] width 79 height 169
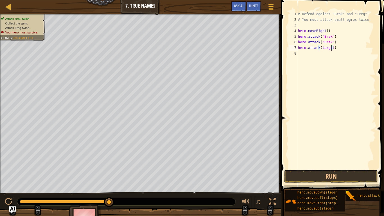
click at [332, 48] on div "# Defend against "Brak" and "Treg"! # You must attack small ogres twice. hero .…" at bounding box center [336, 95] width 79 height 169
click at [332, 53] on div "# Defend against "Brak" and "Treg"! # You must attack small ogres twice. hero .…" at bounding box center [336, 95] width 79 height 169
click at [314, 168] on button "Run" at bounding box center [332, 176] width 94 height 13
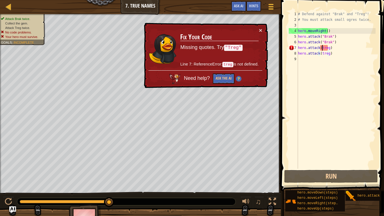
click at [323, 48] on div "# Defend against "Brak" and "Treg"! # You must attack small ogres twice. hero .…" at bounding box center [336, 95] width 79 height 169
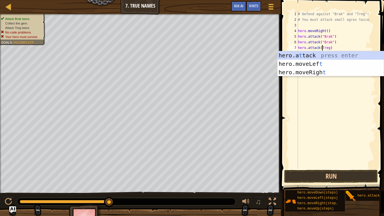
scroll to position [3, 2]
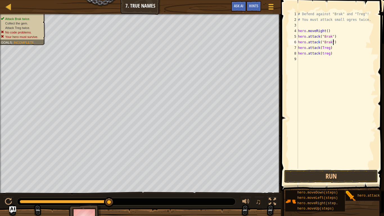
click at [342, 43] on div "# Defend against "Brak" and "Treg"! # You must attack small ogres twice. hero .…" at bounding box center [336, 95] width 79 height 169
click at [323, 54] on div "# Defend against "Brak" and "Treg"! # You must attack small ogres twice. hero .…" at bounding box center [336, 95] width 79 height 169
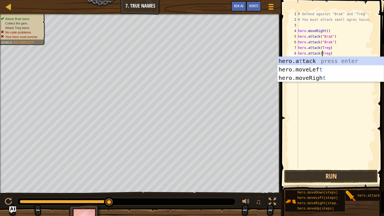
click at [346, 52] on div "# Defend against "Brak" and "Treg"! # You must attack small ogres twice. hero .…" at bounding box center [336, 95] width 79 height 169
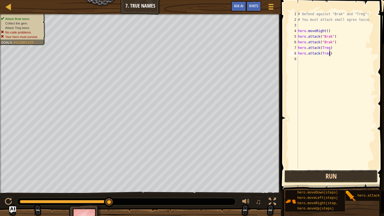
click at [290, 168] on button "Run" at bounding box center [332, 176] width 94 height 13
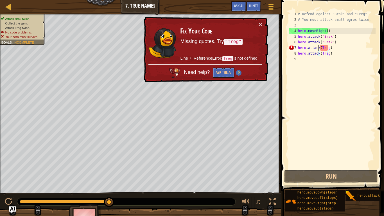
click at [319, 47] on div "# Defend against "Brak" and "Treg"! # You must attack small ogres twice. hero .…" at bounding box center [336, 95] width 79 height 169
click at [321, 48] on div "# Defend against "Brak" and "Treg"! # You must attack small ogres twice. hero .…" at bounding box center [336, 95] width 79 height 169
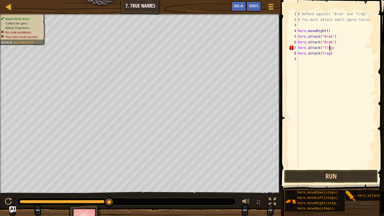
click at [330, 48] on div "# Defend against "Brak" and "Treg"! # You must attack small ogres twice. hero .…" at bounding box center [336, 95] width 79 height 169
click at [320, 54] on div "# Defend against "Brak" and "Treg"! # You must attack small ogres twice. hero .…" at bounding box center [336, 95] width 79 height 169
click at [330, 53] on div "# Defend against "Brak" and "Treg"! # You must attack small ogres twice. hero .…" at bounding box center [336, 95] width 79 height 169
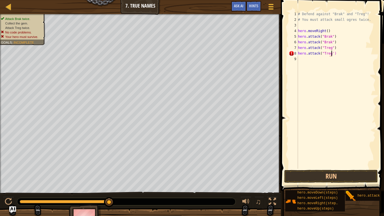
scroll to position [3, 3]
click at [341, 168] on button "Run" at bounding box center [332, 176] width 94 height 13
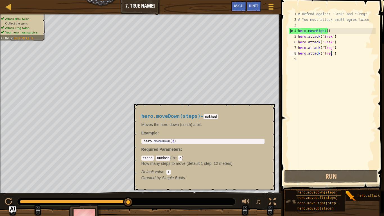
scroll to position [4, 0]
click at [328, 168] on div "hero.moveUp(steps)" at bounding box center [318, 208] width 45 height 5
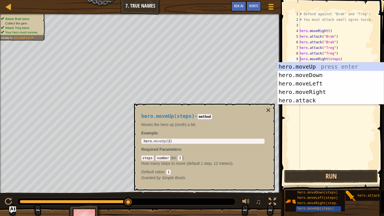
click at [337, 58] on div "# Defend against "Brak" and "Treg"! # You must attack small ogres twice. hero .…" at bounding box center [337, 95] width 77 height 169
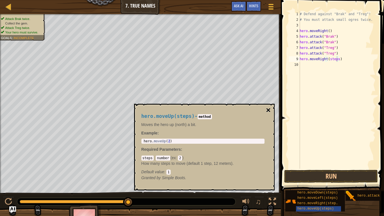
click at [271, 108] on button "×" at bounding box center [268, 110] width 5 height 8
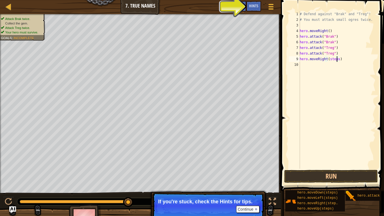
click at [337, 59] on div "# Defend against "Brak" and "Treg"! # You must attack small ogres twice. hero .…" at bounding box center [337, 95] width 77 height 169
click at [254, 3] on div "Hints" at bounding box center [254, 6] width 15 height 10
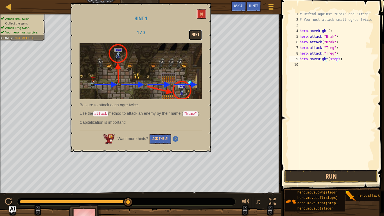
click at [195, 33] on button "Next" at bounding box center [196, 35] width 14 height 10
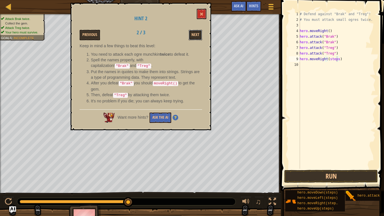
click at [195, 33] on button "Next" at bounding box center [196, 35] width 14 height 10
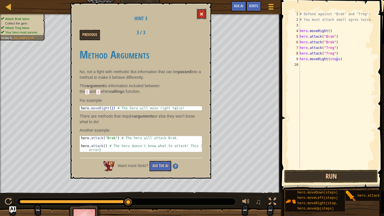
click at [200, 13] on button at bounding box center [202, 14] width 10 height 10
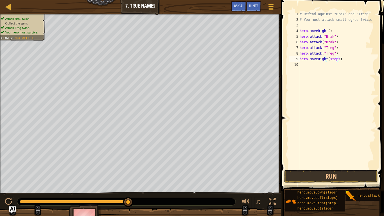
click at [336, 60] on div "# Defend against "Brak" and "Treg"! # You must attack small ogres twice. hero .…" at bounding box center [337, 95] width 77 height 169
type textarea "hero.moveRight(3)"
click at [307, 168] on button "Run" at bounding box center [332, 176] width 94 height 13
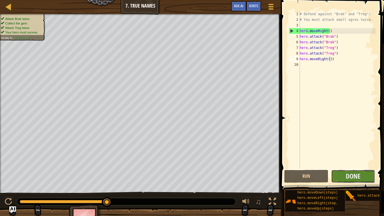
click at [344, 168] on button "Done" at bounding box center [354, 176] width 44 height 13
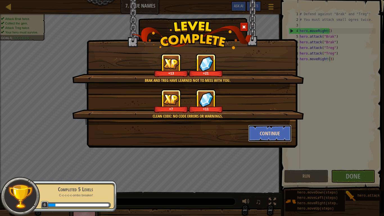
click at [265, 128] on button "Continue" at bounding box center [271, 133] width 44 height 17
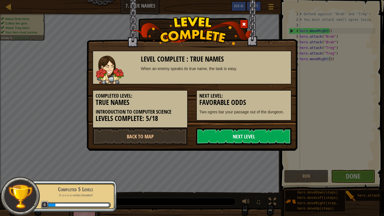
click at [225, 133] on link "Next Level" at bounding box center [243, 136] width 95 height 17
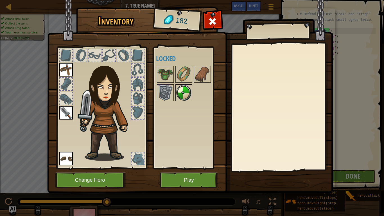
click at [181, 94] on img at bounding box center [184, 93] width 16 height 16
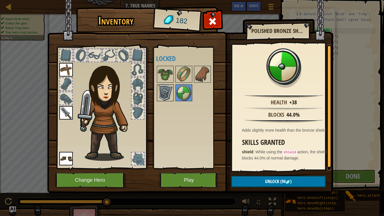
click at [160, 92] on img at bounding box center [166, 93] width 16 height 16
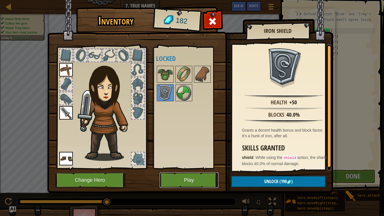
click at [181, 168] on button "Play" at bounding box center [189, 180] width 59 height 15
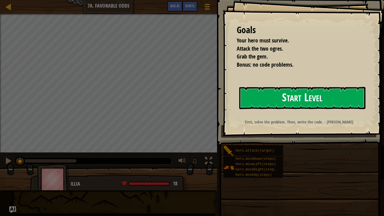
click at [259, 95] on button "Start Level" at bounding box center [302, 98] width 126 height 22
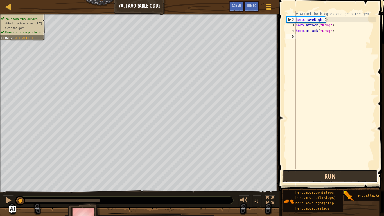
click at [288, 168] on button "Run" at bounding box center [331, 176] width 96 height 13
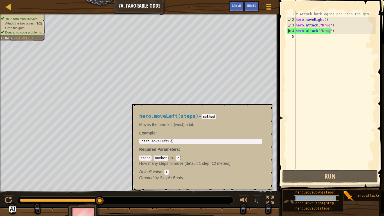
click at [326, 168] on div "hero.moveLeft(steps)" at bounding box center [316, 198] width 45 height 5
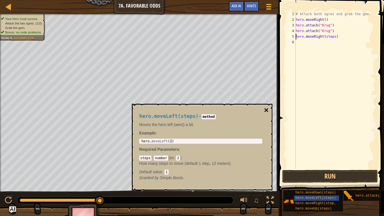
click at [268, 107] on button "×" at bounding box center [266, 110] width 5 height 8
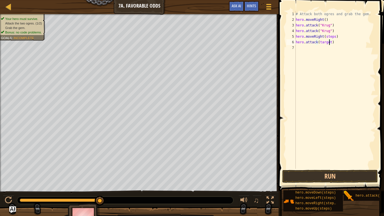
click at [330, 43] on div "# Attack both ogres and grab the gem. hero . moveRight ( ) hero . attack ( "[PE…" at bounding box center [335, 95] width 81 height 169
click at [318, 43] on div "# Attack both ogres and grab the gem. hero . moveRight ( ) hero . attack ( "[PE…" at bounding box center [335, 95] width 81 height 169
drag, startPoint x: 364, startPoint y: 197, endPoint x: 317, endPoint y: 52, distance: 152.6
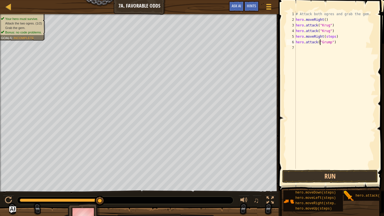
drag, startPoint x: 317, startPoint y: 52, endPoint x: 292, endPoint y: 90, distance: 44.8
click at [296, 168] on button "Run" at bounding box center [331, 176] width 96 height 13
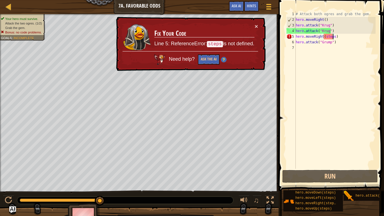
click at [333, 37] on div "# Attack both ogres and grab the gem. hero . moveRight ( ) hero . attack ( "[PE…" at bounding box center [335, 95] width 81 height 169
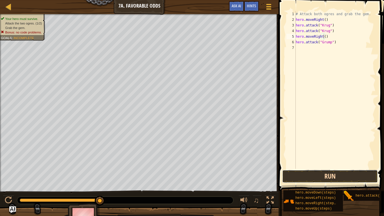
click at [313, 168] on button "Run" at bounding box center [331, 176] width 96 height 13
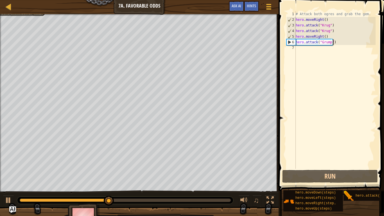
click at [334, 44] on div "# Attack both ogres and grab the gem. hero . moveRight ( ) hero . attack ( "[PE…" at bounding box center [335, 95] width 81 height 169
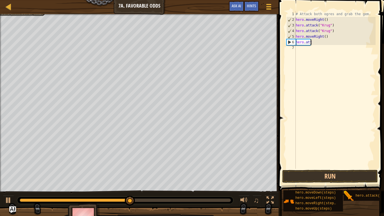
scroll to position [3, 0]
type textarea "h"
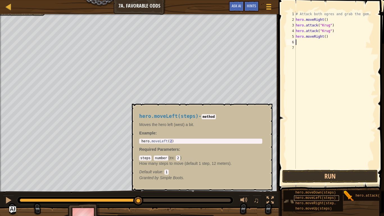
scroll to position [4, 0]
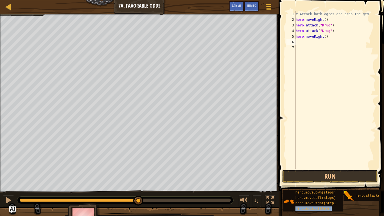
drag, startPoint x: 328, startPoint y: 203, endPoint x: 314, endPoint y: 64, distance: 139.5
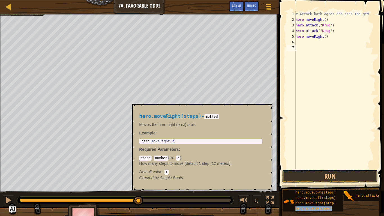
type textarea "hero.moveUp(steps)"
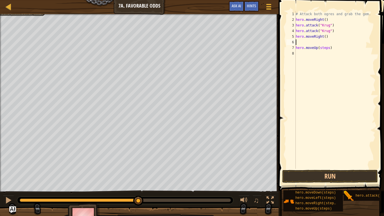
click at [317, 44] on div "# Attack both ogres and grab the gem. hero . moveRight ( ) hero . attack ( "[PE…" at bounding box center [335, 95] width 81 height 169
drag, startPoint x: 315, startPoint y: 48, endPoint x: 318, endPoint y: 48, distance: 2.8
click at [318, 48] on div "# Attack both ogres and grab the gem. hero . moveRight ( ) hero . attack ( "[PE…" at bounding box center [335, 95] width 81 height 169
click at [328, 48] on div "# Attack both ogres and grab the gem. hero . moveRight ( ) hero . attack ( "[PE…" at bounding box center [335, 95] width 81 height 169
click at [332, 48] on div "# Attack both ogres and grab the gem. hero . moveRight ( ) hero . attack ( "[PE…" at bounding box center [335, 95] width 81 height 169
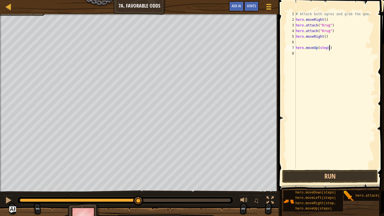
click at [330, 48] on div "# Attack both ogres and grab the gem. hero . moveRight ( ) hero . attack ( "[PE…" at bounding box center [335, 95] width 81 height 169
type textarea "h"
click at [335, 40] on div "# Attack both ogres and grab the gem. hero . moveRight ( ) hero . attack ( "[PE…" at bounding box center [335, 90] width 81 height 158
type textarea "h"
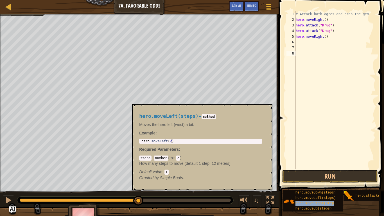
type textarea "hero.moveRight(steps)"
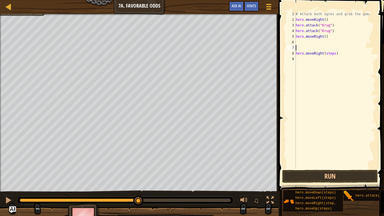
click at [355, 47] on div "# Attack both ogres and grab the gem. hero . moveRight ( ) hero . attack ( "[PE…" at bounding box center [335, 95] width 81 height 169
click at [341, 55] on div "# Attack both ogres and grab the gem. hero . moveRight ( ) hero . attack ( "[PE…" at bounding box center [335, 95] width 81 height 169
type textarea "hero.moveRight(steps)"
click at [337, 57] on div "# Attack both ogres and grab the gem. hero . moveRight ( ) hero . attack ( "[PE…" at bounding box center [335, 95] width 81 height 169
click at [341, 53] on div "# Attack both ogres and grab the gem. hero . moveRight ( ) hero . attack ( "[PE…" at bounding box center [335, 95] width 81 height 169
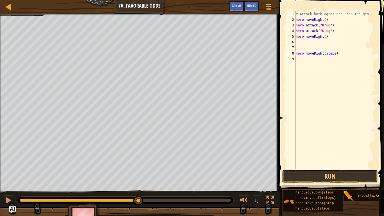
click at [336, 54] on div "# Attack both ogres and grab the gem. hero . moveRight ( ) hero . attack ( "[PE…" at bounding box center [335, 95] width 81 height 169
type textarea "h"
click at [306, 42] on div "# Attack both ogres and grab the gem. hero . moveRight ( ) hero . attack ( "[PE…" at bounding box center [335, 95] width 81 height 169
click at [292, 42] on div "6" at bounding box center [291, 42] width 9 height 6
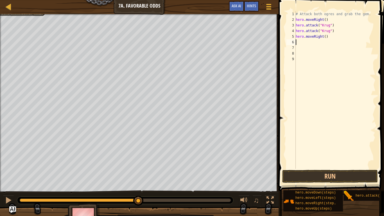
click at [292, 41] on div "6" at bounding box center [291, 42] width 9 height 6
drag, startPoint x: 321, startPoint y: 202, endPoint x: 320, endPoint y: 39, distance: 162.7
drag, startPoint x: 320, startPoint y: 39, endPoint x: 363, endPoint y: 103, distance: 76.6
click at [363, 103] on div "# Attack both ogres and grab the gem. hero . moveRight ( ) hero . attack ( "[PE…" at bounding box center [335, 95] width 81 height 169
click at [331, 48] on div "# Attack both ogres and grab the gem. hero . moveRight ( ) hero . attack ( "[PE…" at bounding box center [335, 90] width 81 height 158
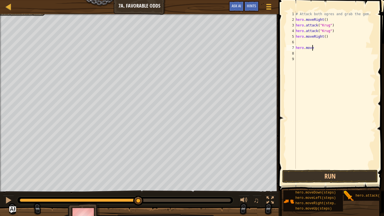
type textarea "h"
click at [332, 60] on div "# Attack both ogres and grab the gem. hero . moveRight ( ) hero . attack ( "[PE…" at bounding box center [336, 95] width 79 height 169
type textarea "h"
drag, startPoint x: 325, startPoint y: 204, endPoint x: 308, endPoint y: 59, distance: 146.3
drag, startPoint x: 308, startPoint y: 59, endPoint x: 306, endPoint y: 41, distance: 17.6
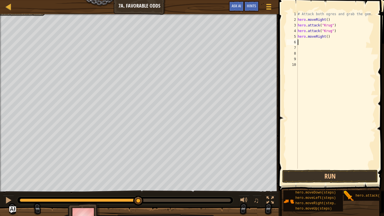
click at [306, 41] on div "# Attack both ogres and grab the gem. hero . moveRight ( ) hero . attack ( "[PE…" at bounding box center [336, 95] width 79 height 169
click at [305, 41] on div "# Attack both ogres and grab the gem. hero . moveRight ( ) hero . attack ( "[PE…" at bounding box center [336, 95] width 79 height 169
click at [295, 43] on div "6" at bounding box center [292, 42] width 11 height 6
click at [296, 41] on div "6" at bounding box center [292, 42] width 11 height 6
type textarea "h"
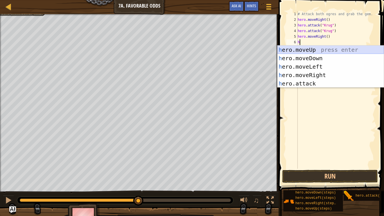
click at [309, 48] on div "h ero.moveUp press enter h ero.moveDown press enter h ero.moveLeft press enter …" at bounding box center [331, 75] width 106 height 59
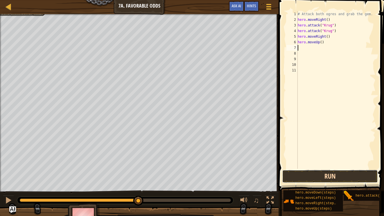
click at [310, 168] on button "Run" at bounding box center [331, 176] width 96 height 13
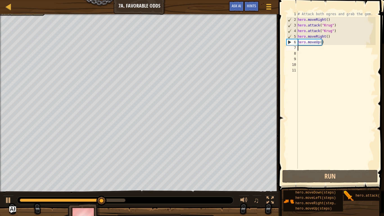
click at [313, 49] on div "# Attack both ogres and grab the gem. hero . moveRight ( ) hero . attack ( "[PE…" at bounding box center [336, 95] width 79 height 169
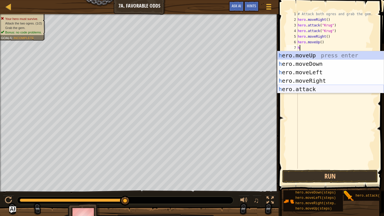
click at [315, 86] on div "h ero.moveUp press enter h ero.moveDown press enter h ero.moveLeft press enter …" at bounding box center [331, 80] width 106 height 59
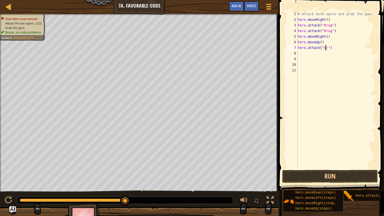
scroll to position [3, 3]
type textarea "hero.attack("Grump")"
click at [301, 53] on div "# Attack both ogres and grab the gem. hero . moveRight ( ) hero . attack ( "[PE…" at bounding box center [336, 95] width 79 height 169
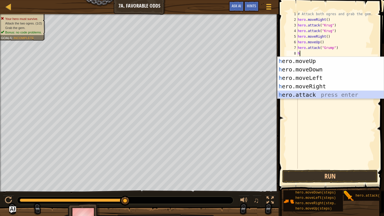
click at [310, 96] on div "h ero.moveUp press enter h ero.moveDown press enter h ero.moveLeft press enter …" at bounding box center [331, 86] width 106 height 59
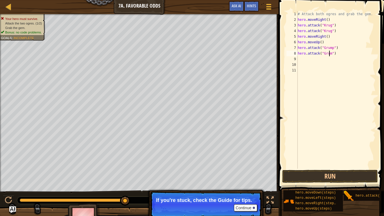
scroll to position [3, 3]
type textarea "hero.attack("Grump")"
click at [314, 168] on button "Run" at bounding box center [331, 176] width 96 height 13
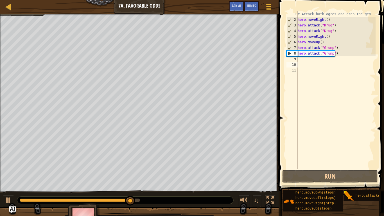
click at [312, 62] on div "# Attack both ogres and grab the gem. hero . moveRight ( ) hero . attack ( "[PE…" at bounding box center [336, 95] width 79 height 169
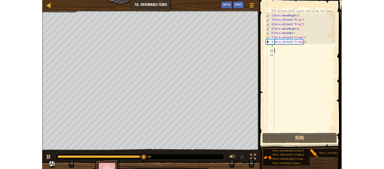
scroll to position [3, 0]
